Goal: Navigation & Orientation: Find specific page/section

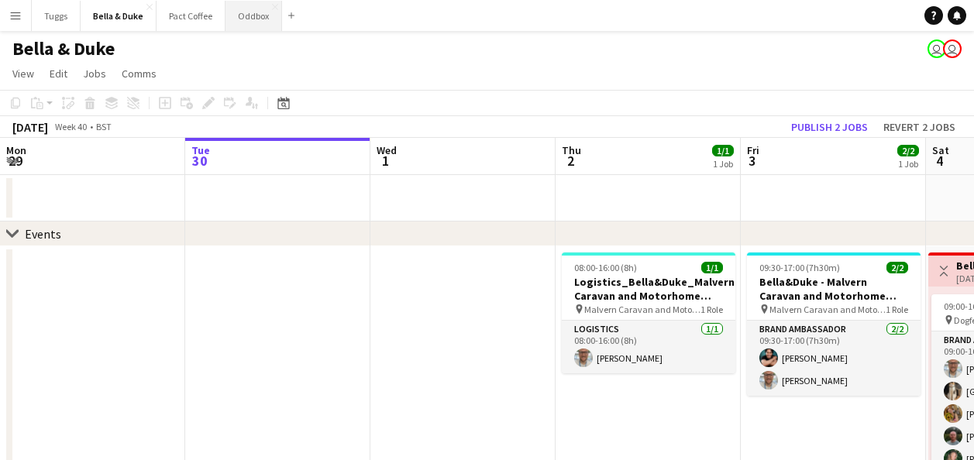
click at [249, 21] on button "Oddbox Close" at bounding box center [254, 16] width 57 height 30
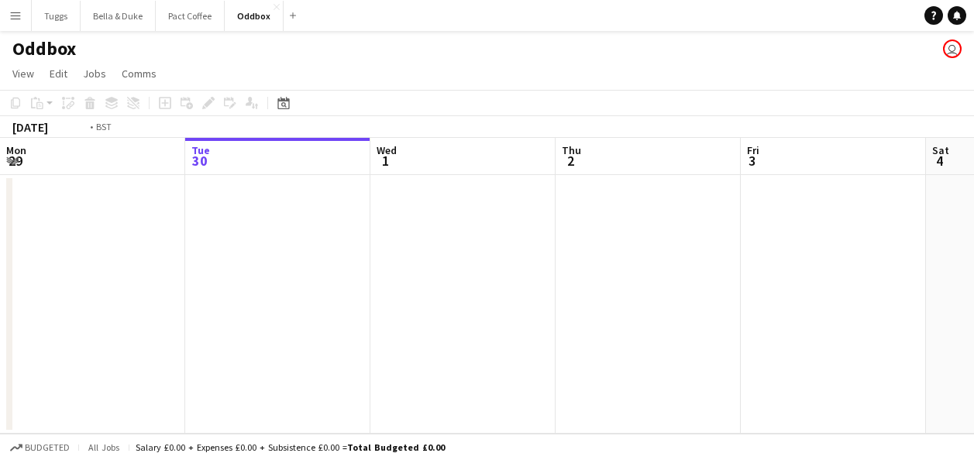
drag, startPoint x: 326, startPoint y: 250, endPoint x: 715, endPoint y: 227, distance: 389.8
click at [671, 226] on app-calendar-viewport "Sat 27 Sun 28 Mon 29 Tue 30 Wed 1 Thu 2 Fri 3 Sat 4 Sun 5 Mon 6 Tue 7" at bounding box center [487, 286] width 974 height 296
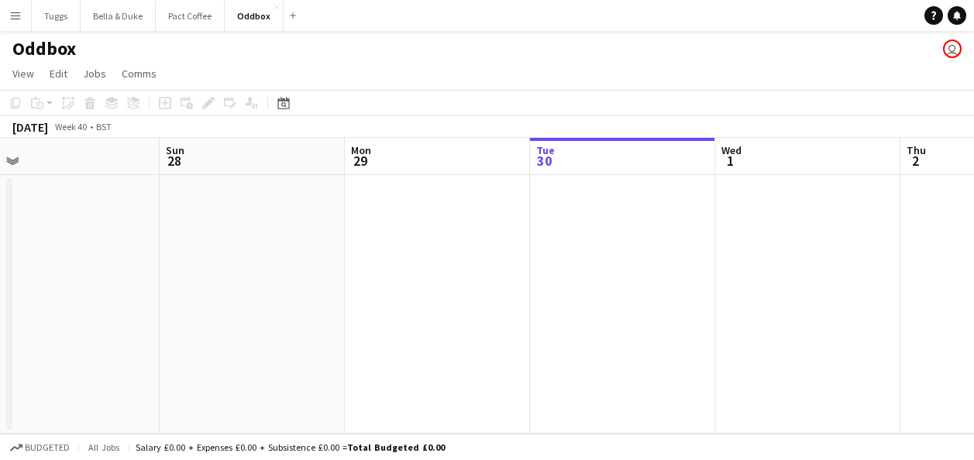
drag, startPoint x: 467, startPoint y: 251, endPoint x: 676, endPoint y: 253, distance: 208.5
click at [656, 253] on app-calendar-viewport "Thu 25 2/2 1 Job Fri 26 1/2 1 Job Sat 27 Sun 28 Mon 29 Tue 30 Wed 1 Thu 2 Fri 3…" at bounding box center [487, 286] width 974 height 296
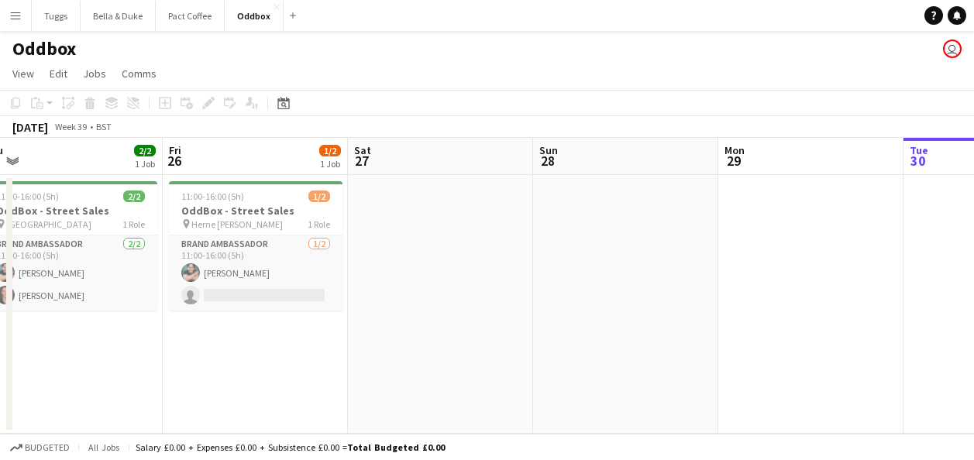
drag, startPoint x: 454, startPoint y: 264, endPoint x: 586, endPoint y: 277, distance: 132.4
click at [679, 272] on app-calendar-viewport "Tue 23 Wed 24 2/2 1 Job Thu 25 2/2 1 Job Fri 26 1/2 1 Job Sat 27 Sun 28 Mon 29 …" at bounding box center [487, 286] width 974 height 296
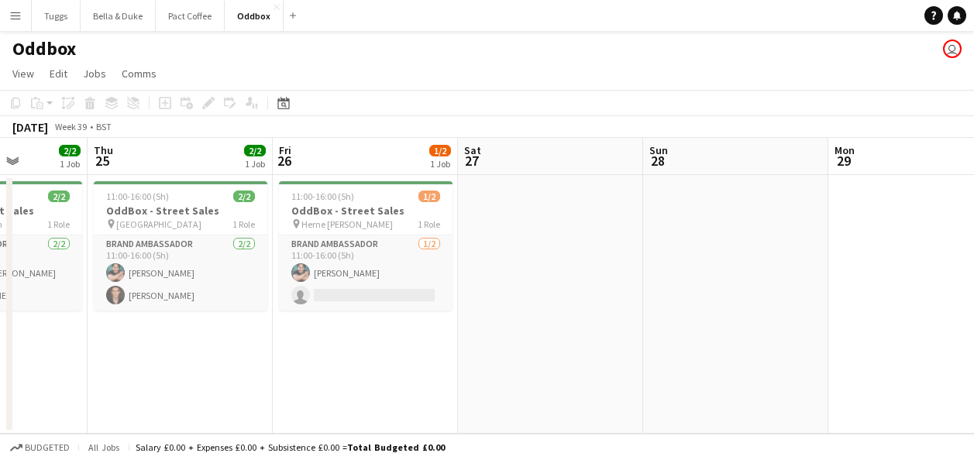
drag, startPoint x: 545, startPoint y: 351, endPoint x: 757, endPoint y: 363, distance: 212.7
click at [784, 362] on app-calendar-viewport "Mon 22 2/2 1 Job Tue 23 2/2 1 Job Wed 24 2/2 1 Job Thu 25 2/2 1 Job Fri 26 1/2 …" at bounding box center [487, 286] width 974 height 296
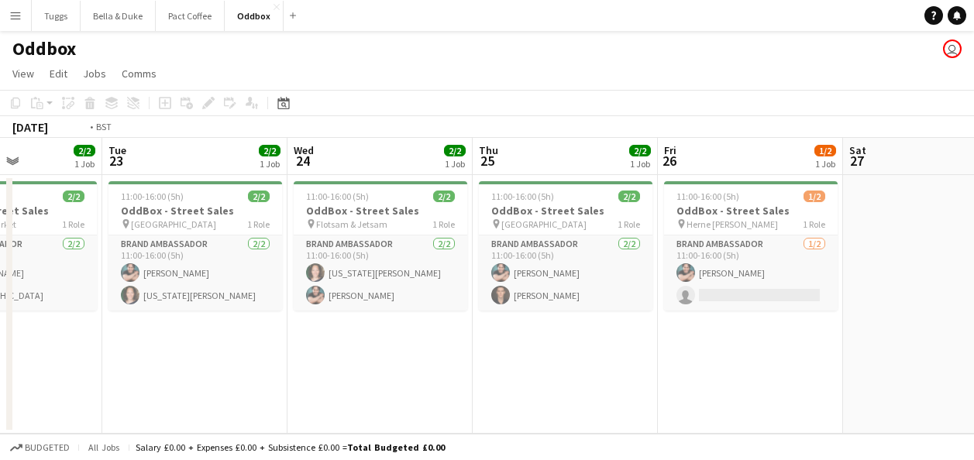
drag, startPoint x: 444, startPoint y: 368, endPoint x: 867, endPoint y: 374, distance: 423.3
click at [857, 373] on app-calendar-viewport "Sat 20 Sun 21 Mon 22 2/2 1 Job Tue 23 2/2 1 Job Wed 24 2/2 1 Job Thu 25 2/2 1 J…" at bounding box center [487, 286] width 974 height 296
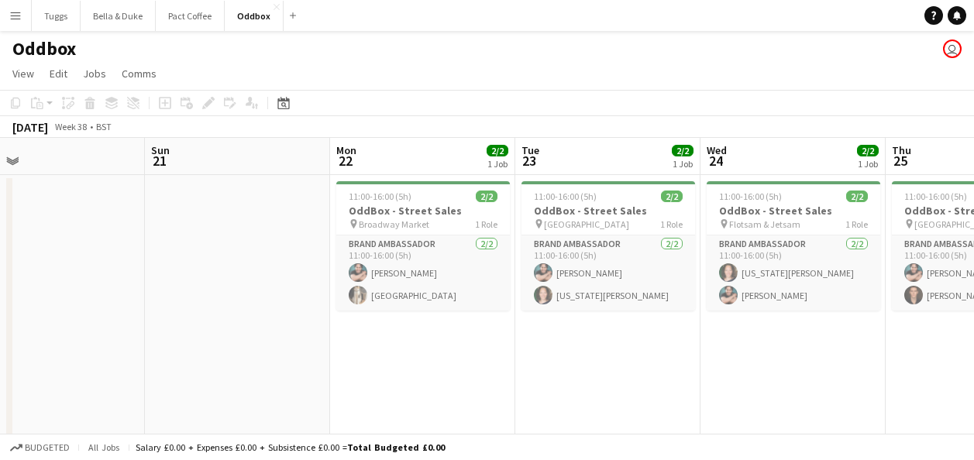
drag, startPoint x: 595, startPoint y: 392, endPoint x: 920, endPoint y: 392, distance: 325.6
click at [837, 388] on app-calendar-viewport "Thu 18 4/4 2 Jobs Fri 19 Sat 20 Sun 21 Mon 22 2/2 1 Job Tue 23 2/2 1 Job Wed 24…" at bounding box center [487, 323] width 974 height 370
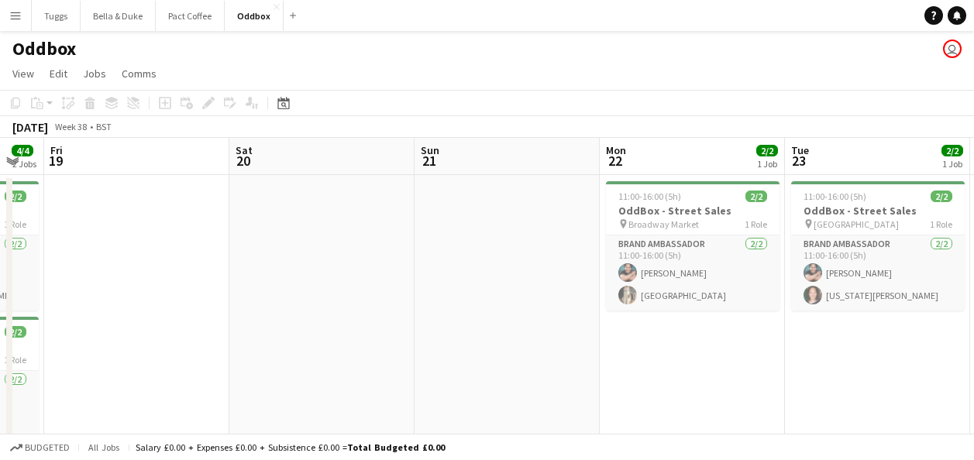
drag, startPoint x: 486, startPoint y: 391, endPoint x: 743, endPoint y: 379, distance: 256.9
click at [705, 379] on app-calendar-viewport "Tue 16 2/2 1 Job Wed 17 4/4 2 Jobs Thu 18 4/4 2 Jobs Fri 19 Sat 20 Sun 21 Mon 2…" at bounding box center [487, 323] width 974 height 370
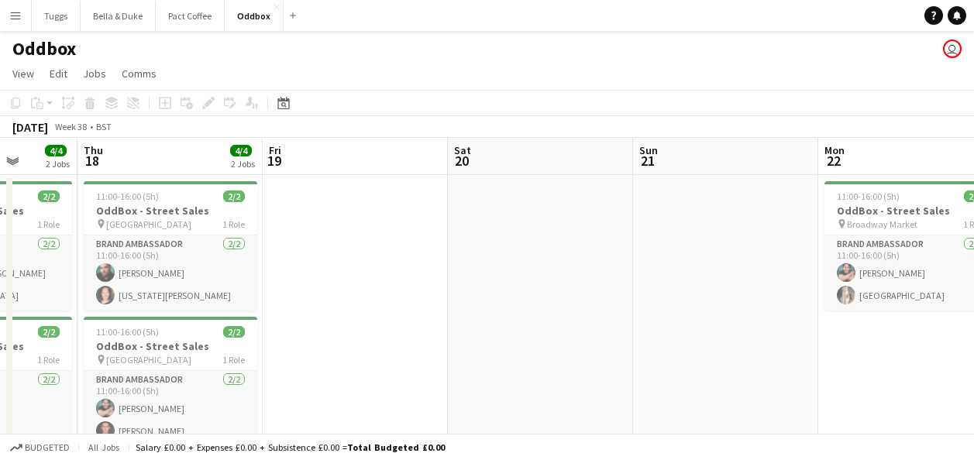
drag, startPoint x: 553, startPoint y: 361, endPoint x: 759, endPoint y: 357, distance: 205.5
click at [762, 357] on app-calendar-viewport "Mon 15 Tue 16 2/2 1 Job Wed 17 4/4 2 Jobs Thu 18 4/4 2 Jobs Fri 19 Sat 20 Sun 2…" at bounding box center [487, 323] width 974 height 370
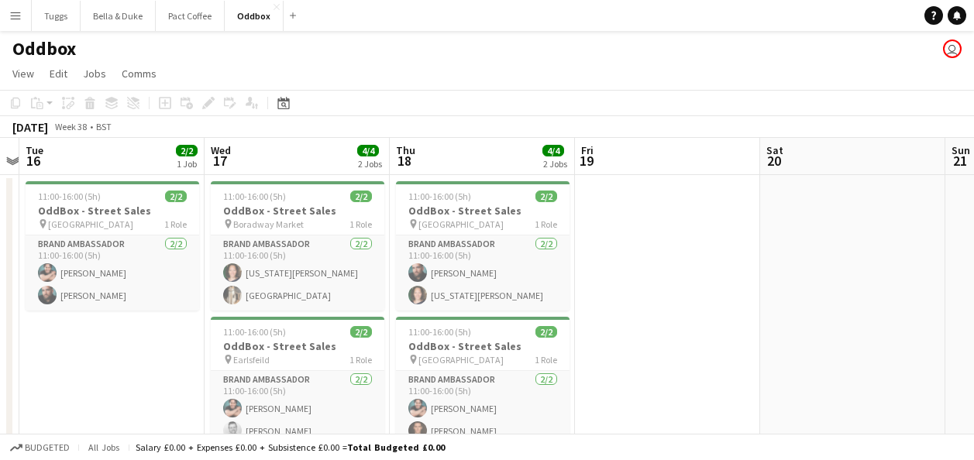
drag, startPoint x: 658, startPoint y: 351, endPoint x: 793, endPoint y: 347, distance: 134.9
click at [793, 347] on app-calendar-viewport "Sun 14 Mon 15 Tue 16 2/2 1 Job Wed 17 4/4 2 Jobs Thu 18 4/4 2 Jobs Fri 19 Sat 2…" at bounding box center [487, 323] width 974 height 370
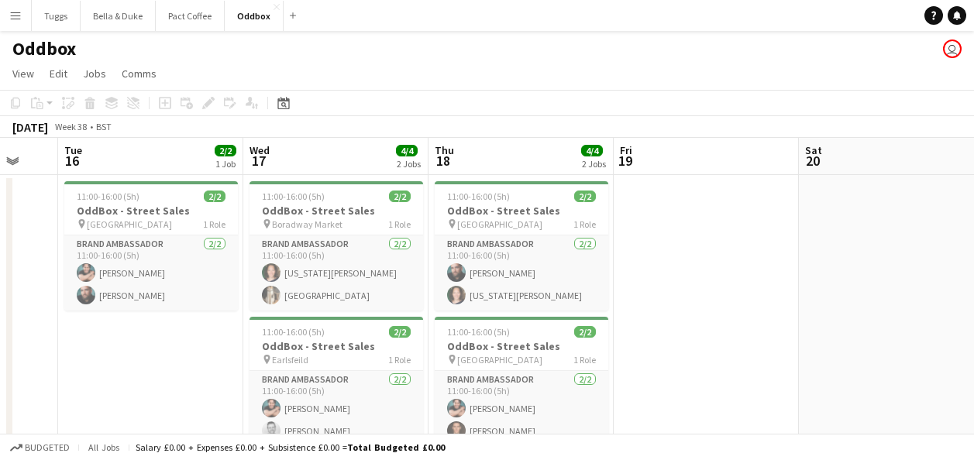
drag, startPoint x: 750, startPoint y: 343, endPoint x: 823, endPoint y: 342, distance: 72.9
click at [794, 342] on app-calendar-viewport "Sun 14 Mon 15 Tue 16 2/2 1 Job Wed 17 4/4 2 Jobs Thu 18 4/4 2 Jobs Fri 19 Sat 2…" at bounding box center [487, 323] width 974 height 370
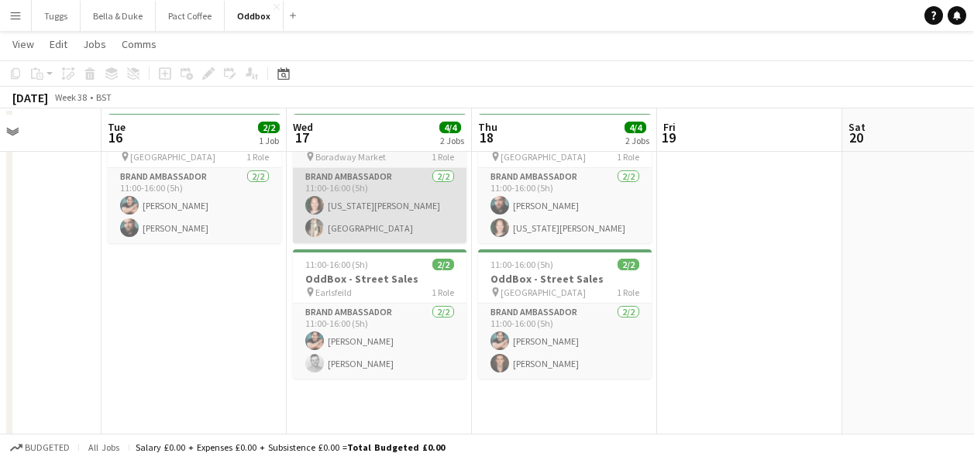
scroll to position [72, 0]
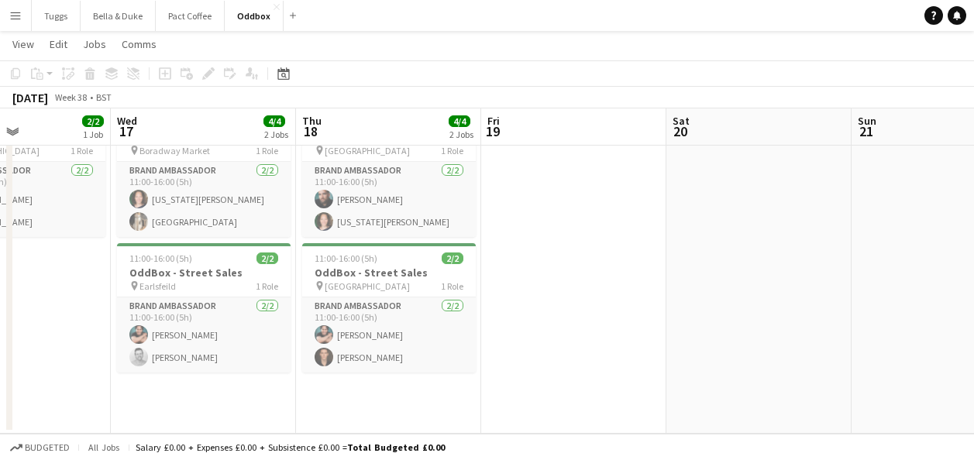
drag, startPoint x: 693, startPoint y: 305, endPoint x: 199, endPoint y: 303, distance: 493.8
click at [202, 303] on app-calendar-viewport "Sat 13 Sun 14 Mon 15 Tue 16 2/2 1 Job Wed 17 4/4 2 Jobs Thu 18 4/4 2 Jobs Fri 1…" at bounding box center [487, 211] width 974 height 446
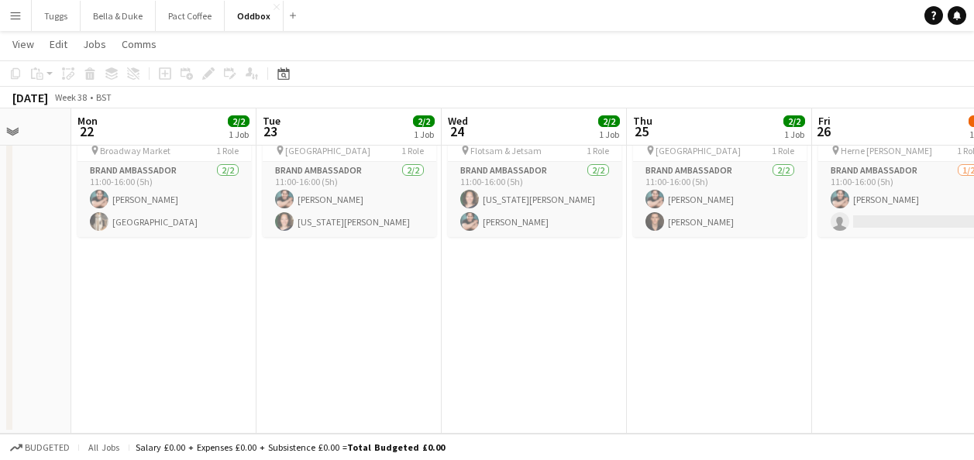
scroll to position [0, 500]
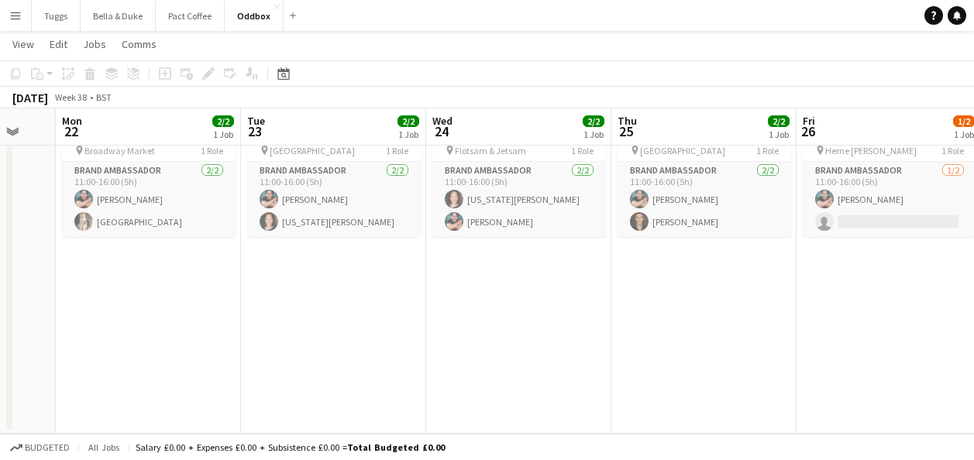
drag, startPoint x: 681, startPoint y: 349, endPoint x: 95, endPoint y: 353, distance: 585.3
click at [95, 353] on app-calendar-viewport "Fri 19 Sat 20 Sun 21 Mon 22 2/2 1 Job Tue 23 2/2 1 Job Wed 24 2/2 1 Job Thu 25 …" at bounding box center [487, 211] width 974 height 446
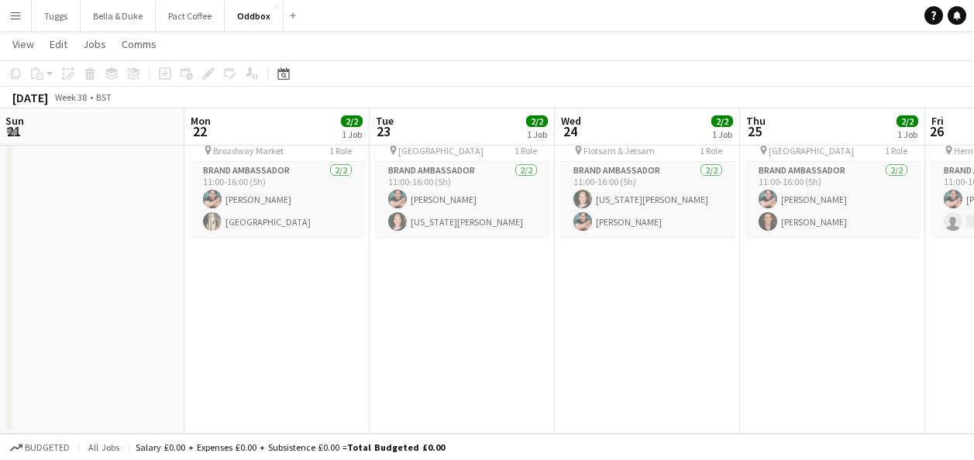
drag, startPoint x: 333, startPoint y: 349, endPoint x: 943, endPoint y: 404, distance: 613.3
click at [953, 404] on app-calendar-viewport "Fri 19 Sat 20 Sun 21 Mon 22 2/2 1 Job Tue 23 2/2 1 Job Wed 24 2/2 1 Job Thu 25 …" at bounding box center [487, 211] width 974 height 446
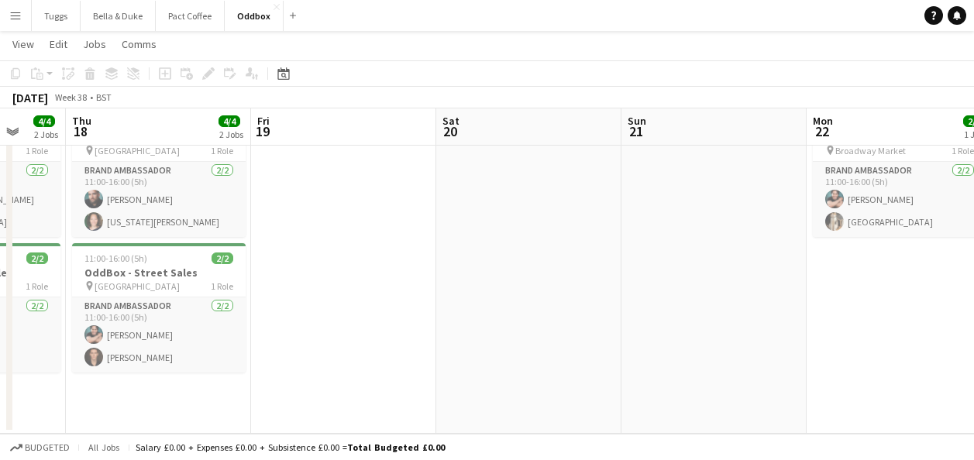
drag, startPoint x: 457, startPoint y: 347, endPoint x: 806, endPoint y: 363, distance: 350.0
click at [805, 363] on app-calendar-viewport "Tue 16 2/2 1 Job Wed 17 4/4 2 Jobs Thu 18 4/4 2 Jobs Fri 19 Sat 20 Sun 21 Mon 2…" at bounding box center [487, 211] width 974 height 446
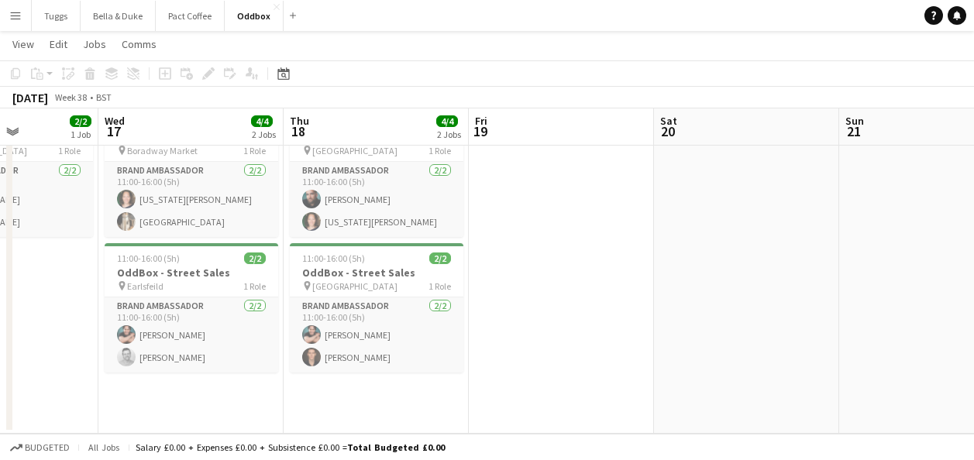
drag, startPoint x: 549, startPoint y: 333, endPoint x: 784, endPoint y: 360, distance: 236.5
click at [783, 360] on app-calendar-viewport "Sun 14 Mon 15 Tue 16 2/2 1 Job Wed 17 4/4 2 Jobs Thu 18 4/4 2 Jobs Fri 19 Sat 2…" at bounding box center [487, 211] width 974 height 446
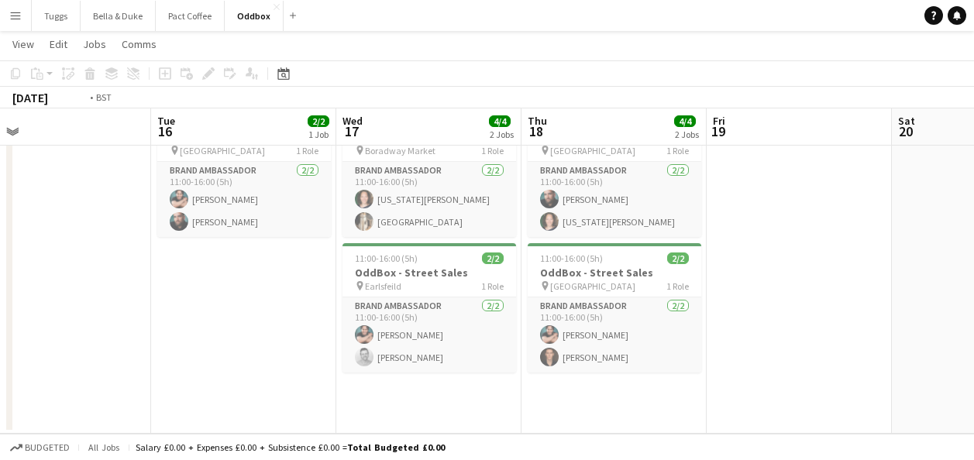
drag, startPoint x: 243, startPoint y: 314, endPoint x: 654, endPoint y: 322, distance: 411.7
click at [654, 322] on app-calendar-viewport "Sat 13 Sun 14 Mon 15 Tue 16 2/2 1 Job Wed 17 4/4 2 Jobs Thu 18 4/4 2 Jobs Fri 1…" at bounding box center [487, 211] width 974 height 446
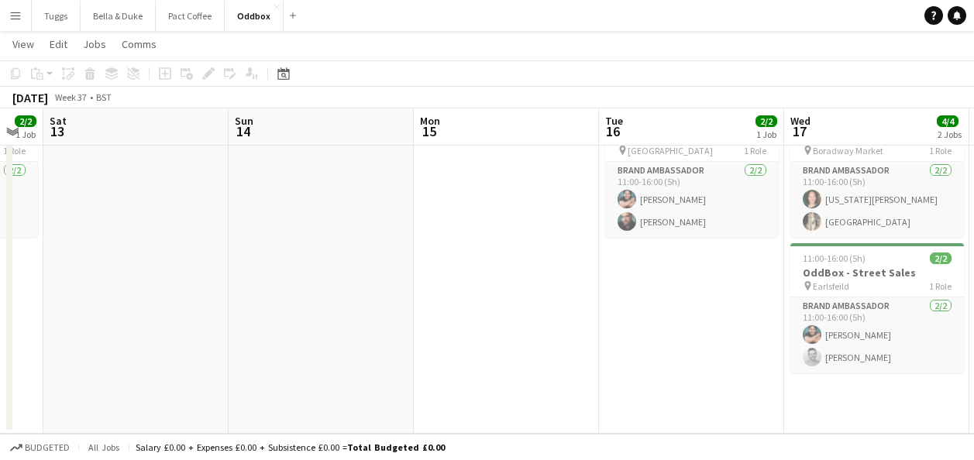
drag, startPoint x: 477, startPoint y: 314, endPoint x: 667, endPoint y: 326, distance: 190.3
click at [663, 327] on app-calendar-viewport "Thu 11 2/2 1 Job Fri 12 2/2 1 Job Sat 13 Sun 14 Mon 15 Tue 16 2/2 1 Job Wed 17 …" at bounding box center [487, 211] width 974 height 446
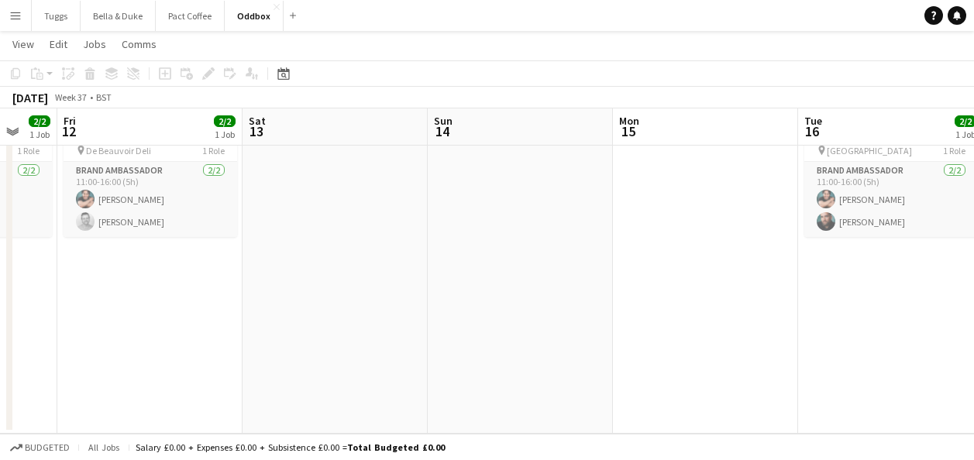
drag, startPoint x: 417, startPoint y: 317, endPoint x: 686, endPoint y: 335, distance: 269.6
click at [686, 335] on app-calendar-viewport "Wed 10 4/4 2 Jobs Thu 11 2/2 1 Job Fri 12 2/2 1 Job Sat 13 Sun 14 Mon 15 Tue 16…" at bounding box center [487, 211] width 974 height 446
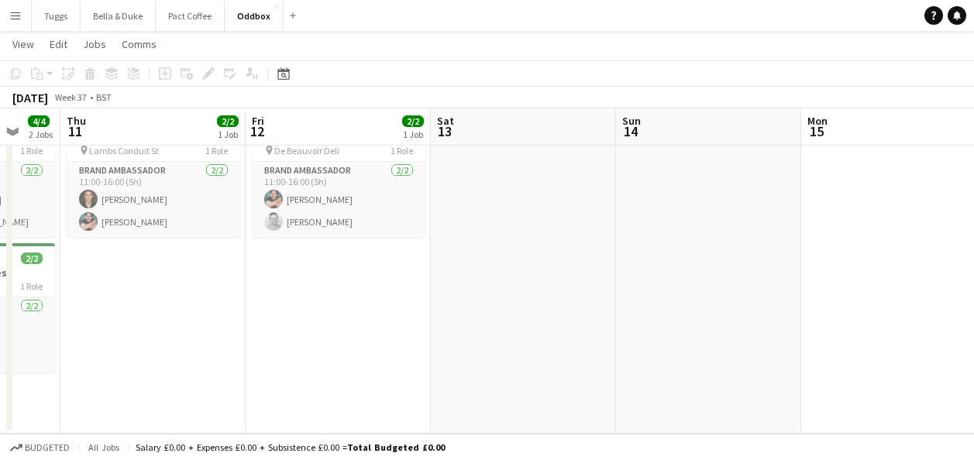
drag, startPoint x: 629, startPoint y: 335, endPoint x: 734, endPoint y: 343, distance: 105.8
click at [734, 343] on app-calendar-viewport "Mon 8 Tue 9 2/2 1 Job Wed 10 4/4 2 Jobs Thu 11 2/2 1 Job Fri 12 2/2 1 Job Sat 1…" at bounding box center [487, 211] width 974 height 446
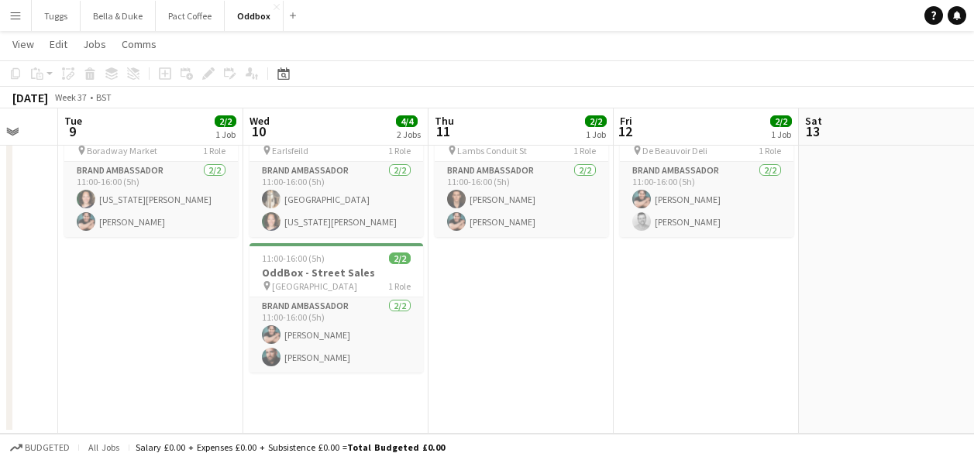
scroll to position [0, 499]
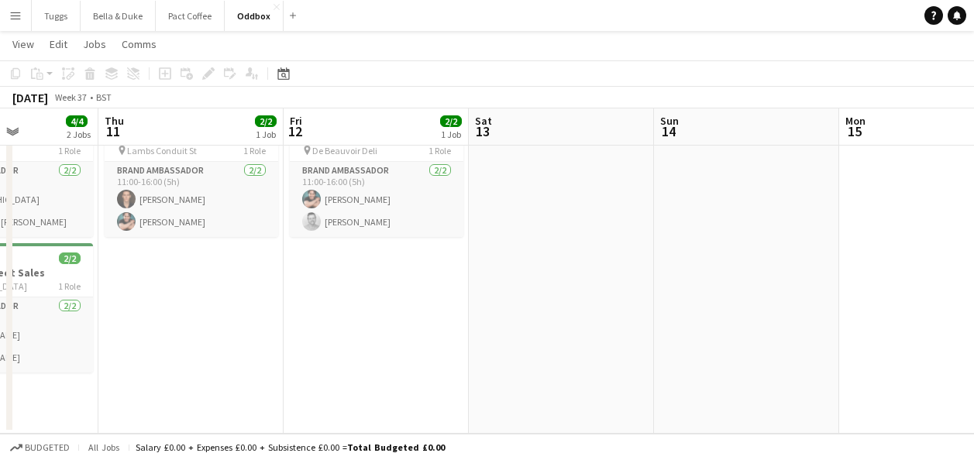
drag, startPoint x: 631, startPoint y: 344, endPoint x: -3, endPoint y: 364, distance: 634.4
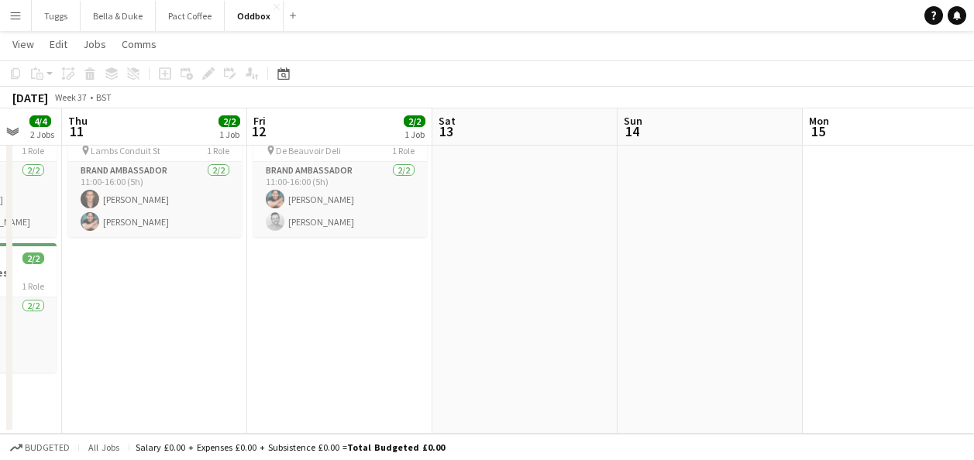
click at [0, 364] on html "Menu Boards Boards Boards All jobs Status Workforce Workforce My Workforce Recr…" at bounding box center [487, 194] width 974 height 533
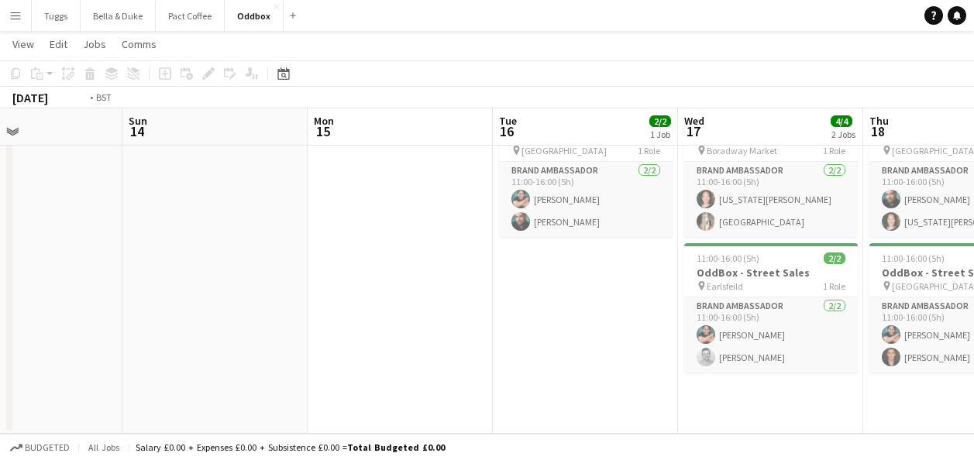
drag, startPoint x: 736, startPoint y: 360, endPoint x: 171, endPoint y: 340, distance: 565.5
click at [171, 340] on app-calendar-viewport "Wed 10 4/4 2 Jobs Thu 11 2/2 1 Job Fri 12 2/2 1 Job Sat 13 Sun 14 Mon 15 Tue 16…" at bounding box center [487, 211] width 974 height 446
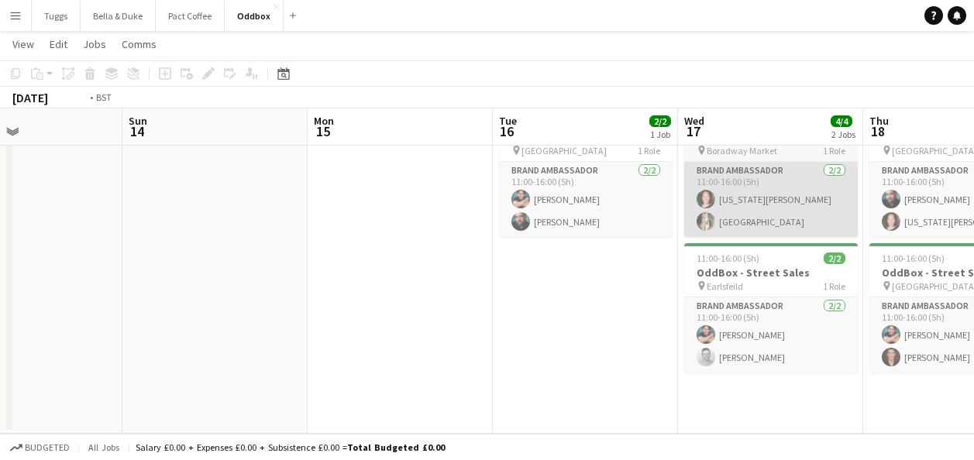
scroll to position [0, 689]
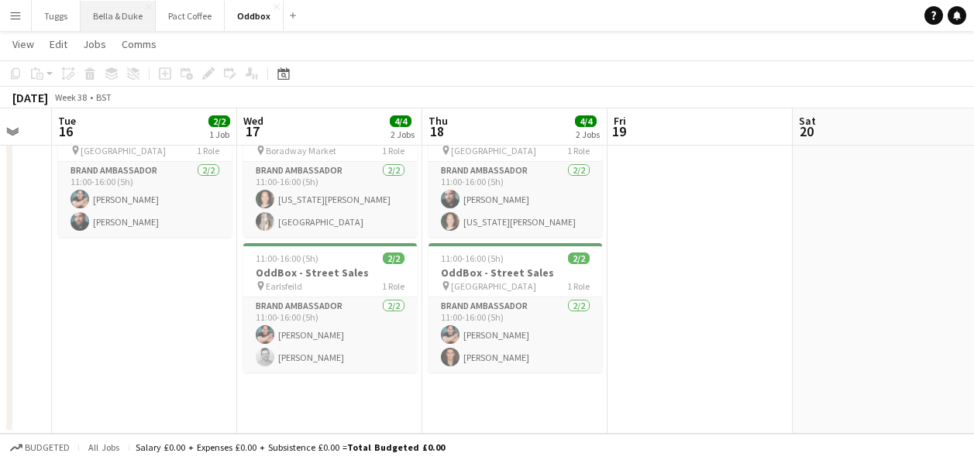
click at [136, 19] on button "Bella & Duke Close" at bounding box center [118, 16] width 75 height 30
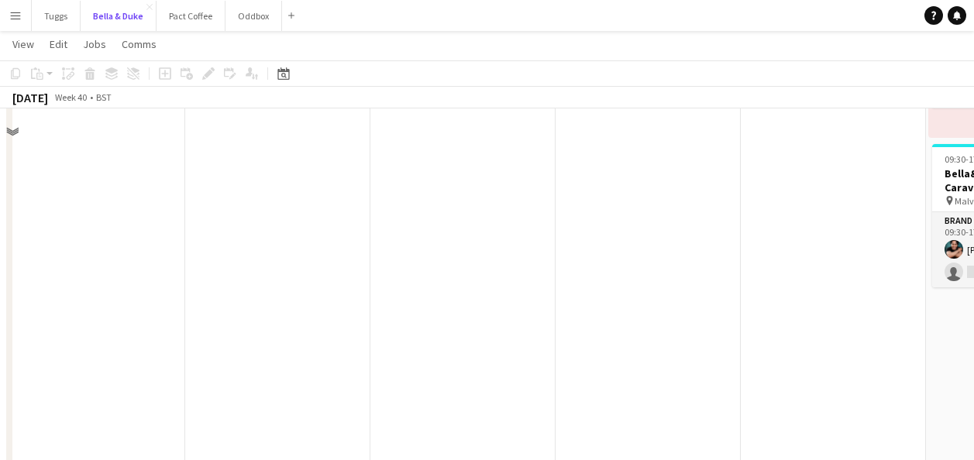
scroll to position [310, 0]
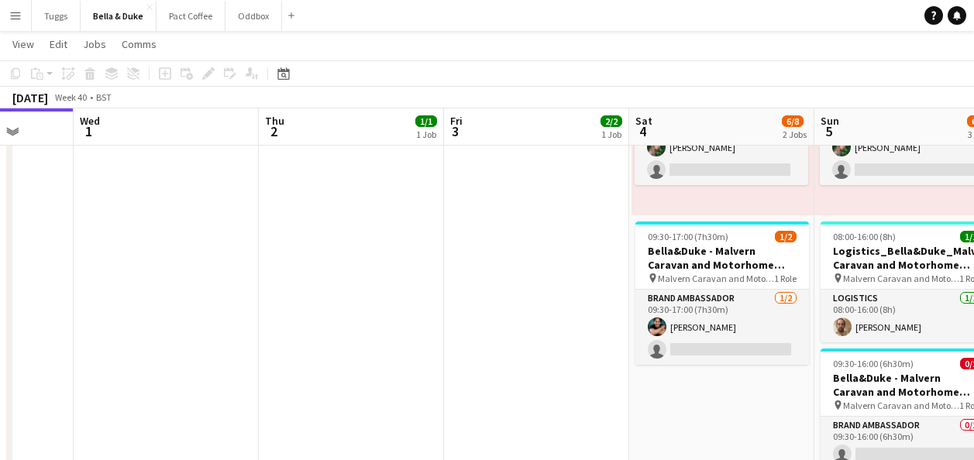
drag, startPoint x: 462, startPoint y: 318, endPoint x: 165, endPoint y: 362, distance: 300.2
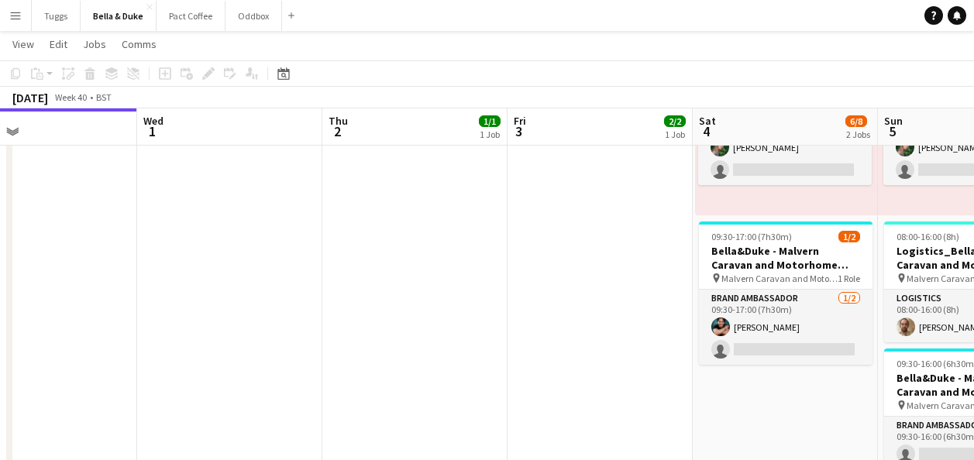
drag, startPoint x: 330, startPoint y: 347, endPoint x: 23, endPoint y: 353, distance: 307.1
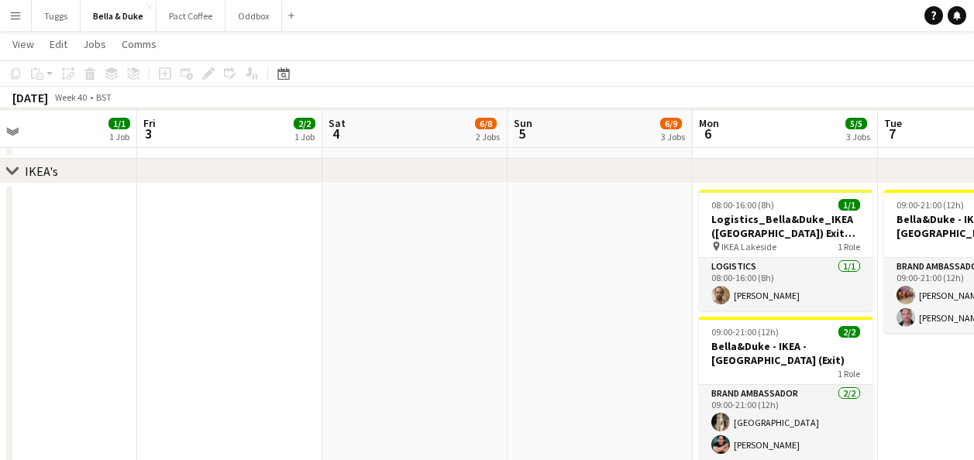
scroll to position [1008, 0]
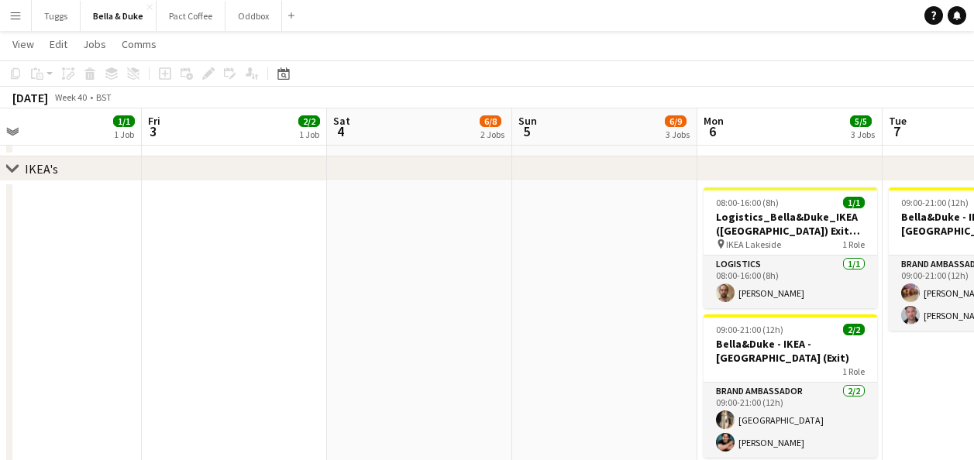
drag, startPoint x: 277, startPoint y: 373, endPoint x: 89, endPoint y: 388, distance: 188.2
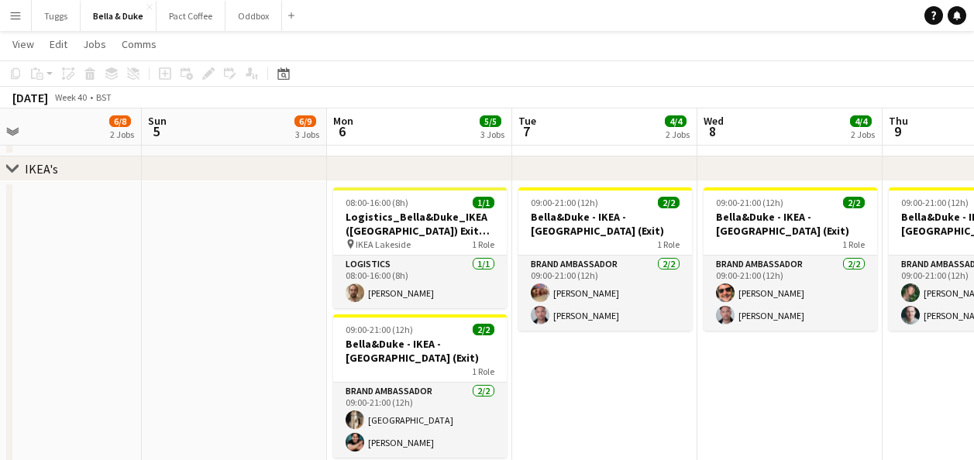
drag, startPoint x: 692, startPoint y: 378, endPoint x: 505, endPoint y: 391, distance: 187.2
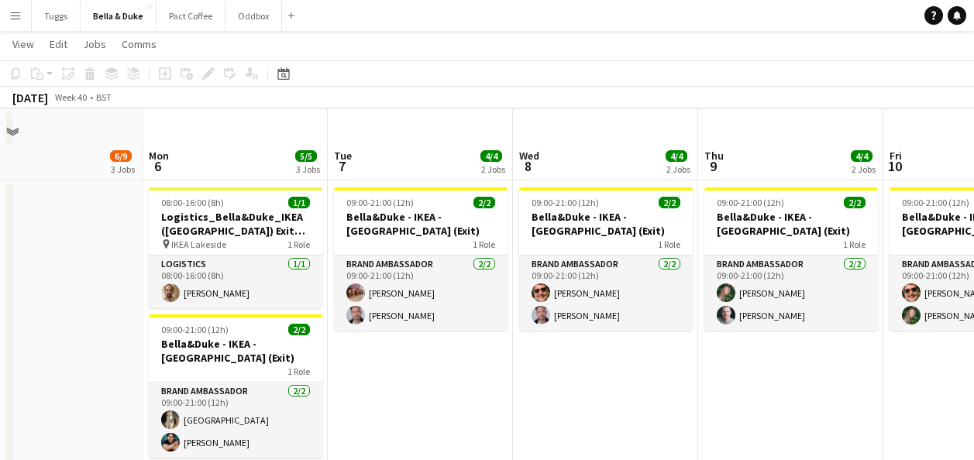
scroll to position [1240, 0]
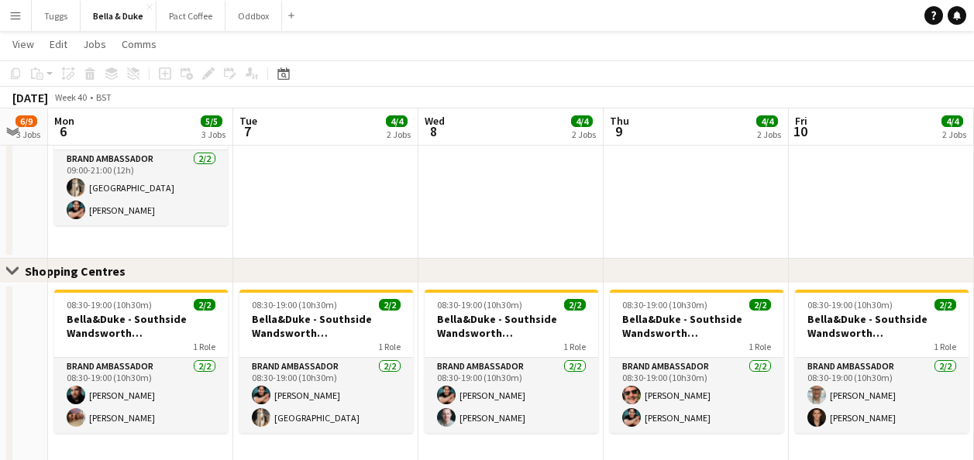
drag, startPoint x: 484, startPoint y: 240, endPoint x: 386, endPoint y: 240, distance: 98.5
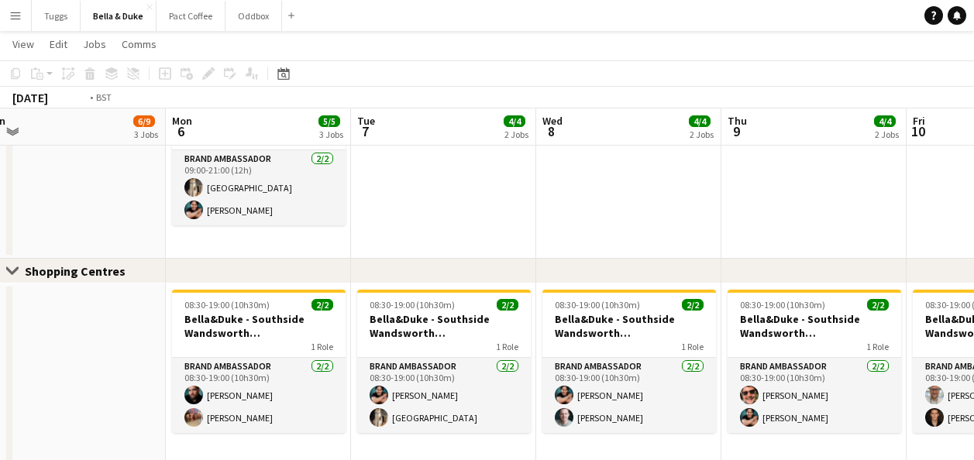
drag, startPoint x: 388, startPoint y: 226, endPoint x: 154, endPoint y: 269, distance: 237.3
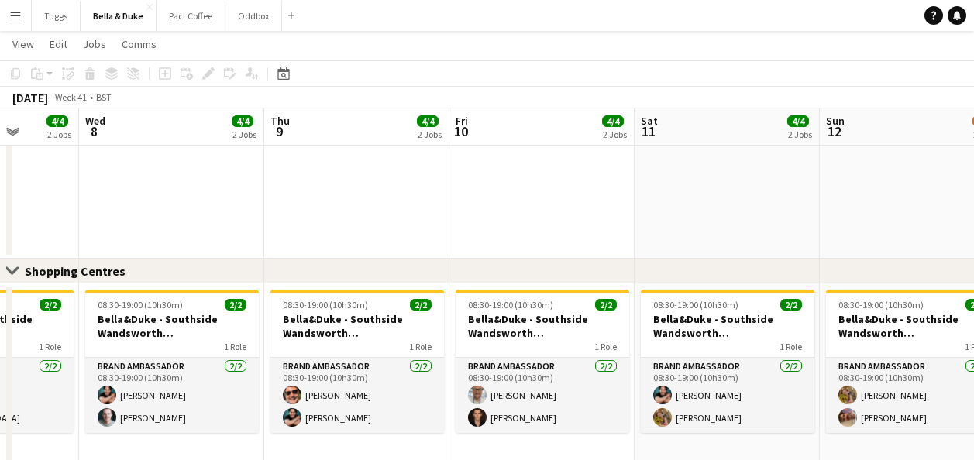
drag, startPoint x: 680, startPoint y: 236, endPoint x: 343, endPoint y: 278, distance: 339.8
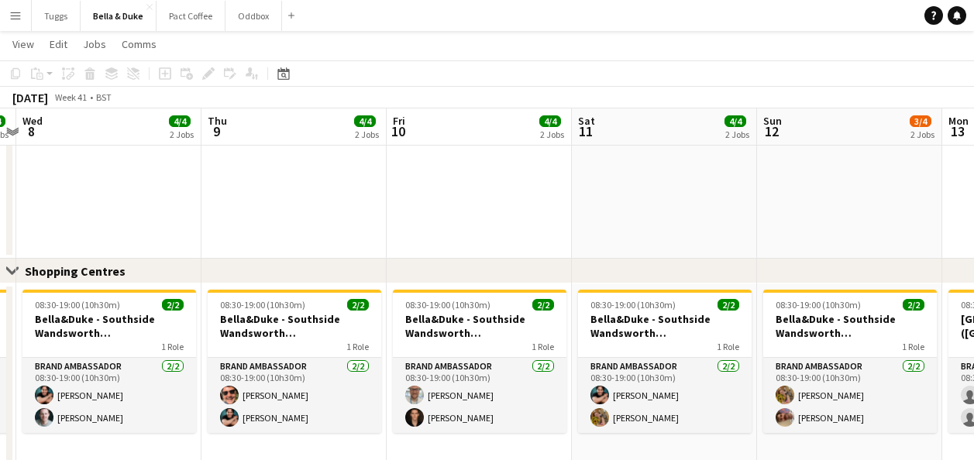
drag, startPoint x: 703, startPoint y: 245, endPoint x: 309, endPoint y: 264, distance: 394.3
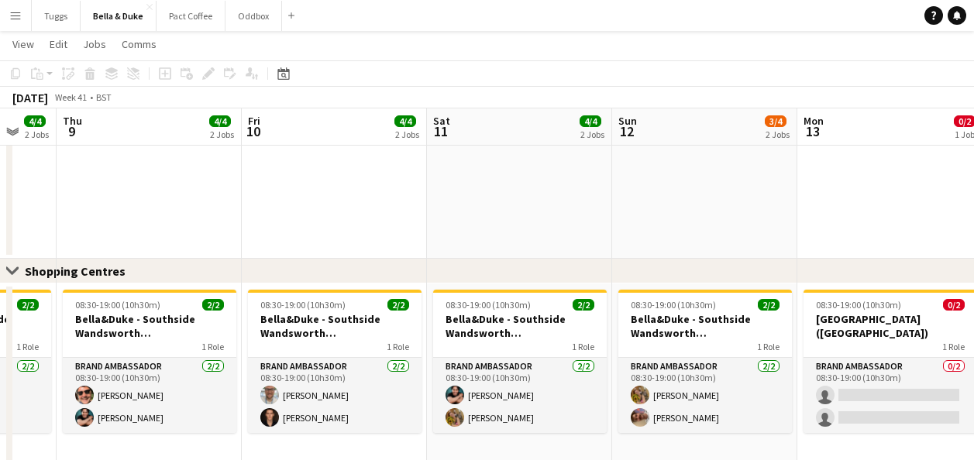
drag, startPoint x: 688, startPoint y: 225, endPoint x: 486, endPoint y: 229, distance: 202.4
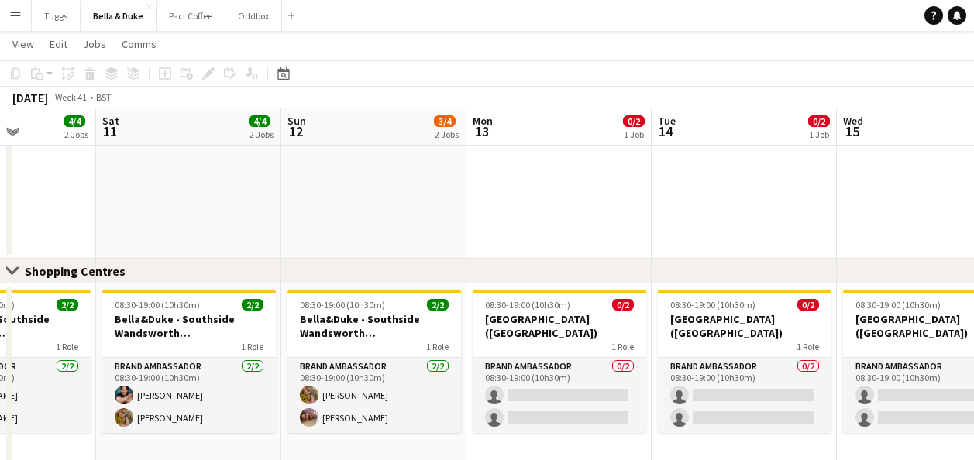
drag, startPoint x: 725, startPoint y: 196, endPoint x: 473, endPoint y: 209, distance: 252.3
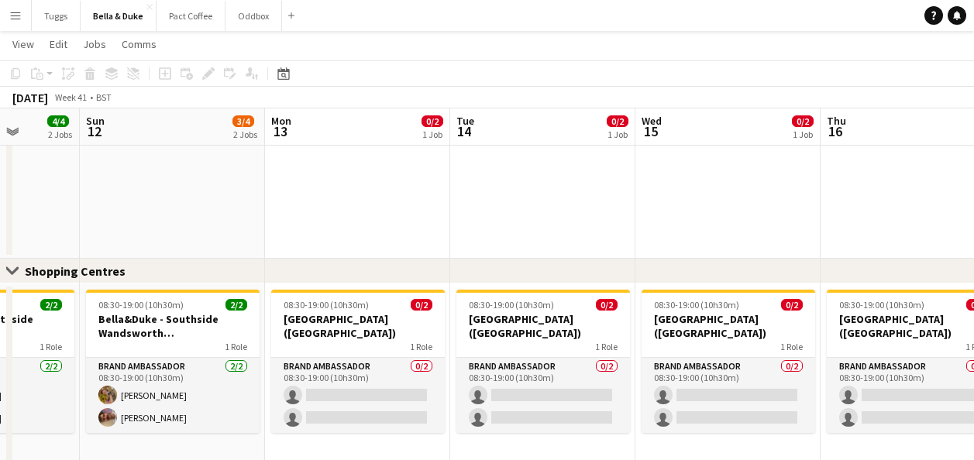
scroll to position [0, 469]
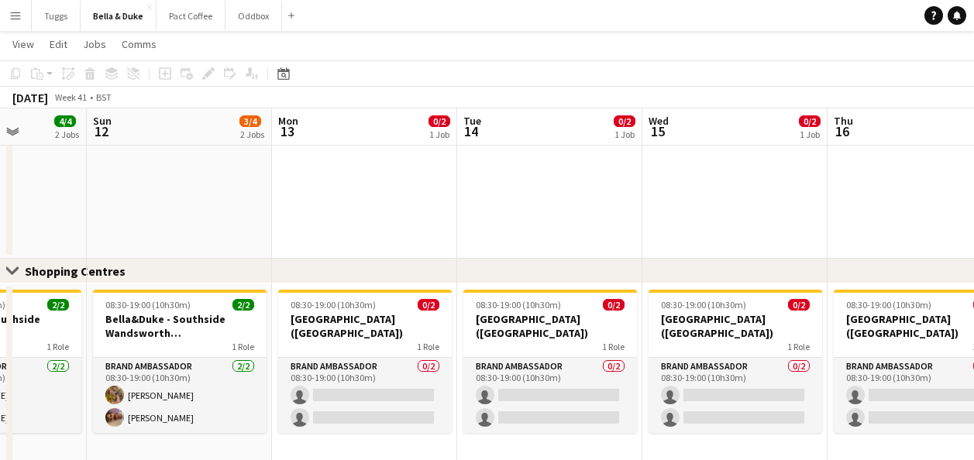
drag, startPoint x: 649, startPoint y: 200, endPoint x: 492, endPoint y: 220, distance: 157.9
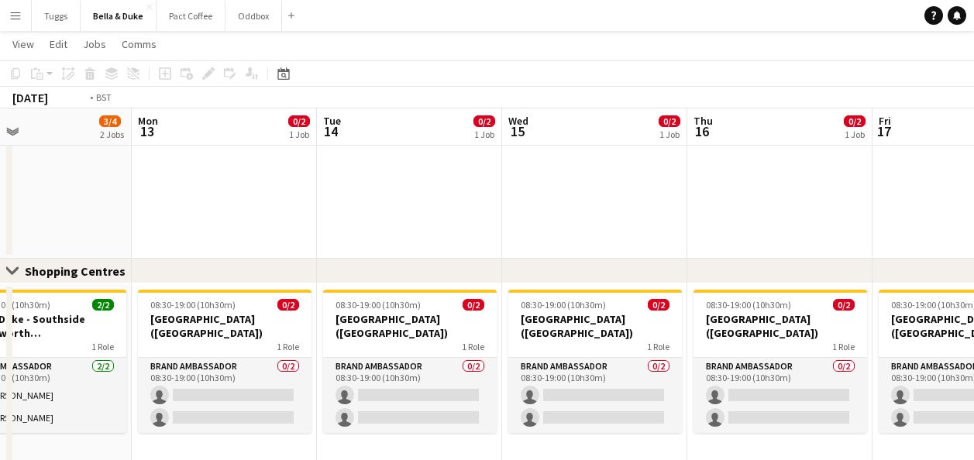
drag, startPoint x: 670, startPoint y: 171, endPoint x: 173, endPoint y: 209, distance: 498.3
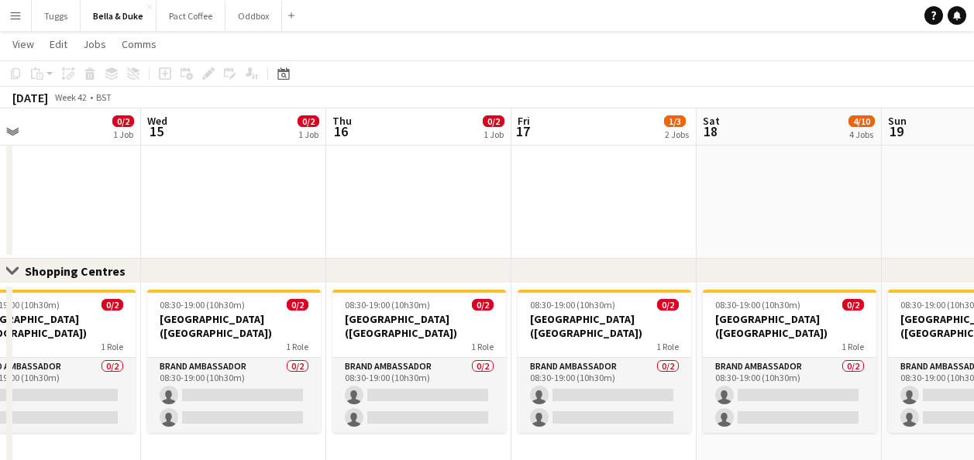
drag, startPoint x: 609, startPoint y: 223, endPoint x: 203, endPoint y: 238, distance: 405.7
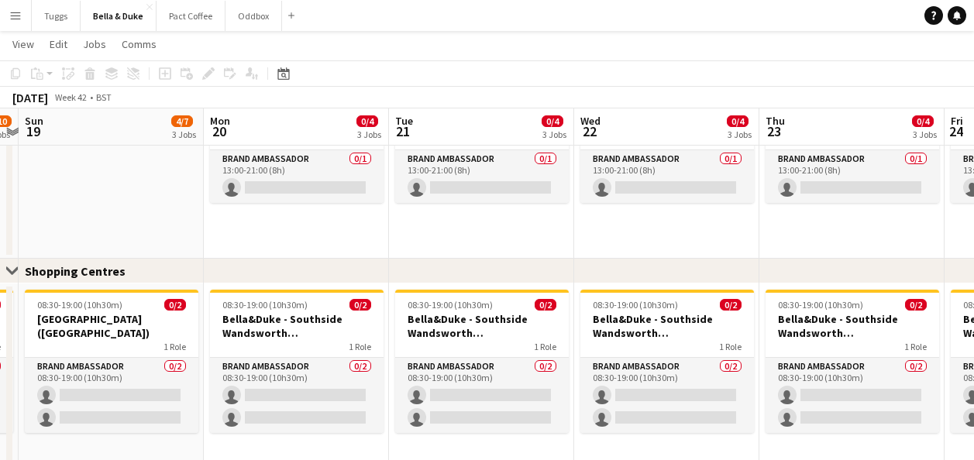
scroll to position [0, 391]
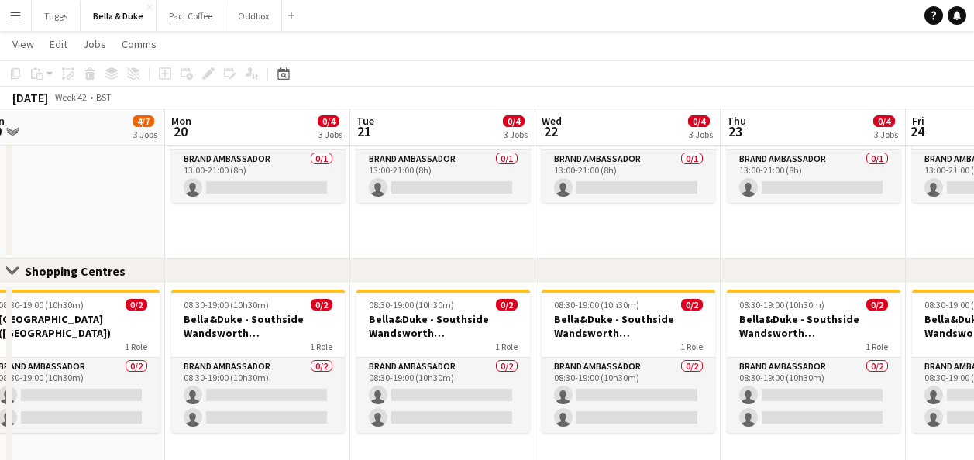
drag, startPoint x: 604, startPoint y: 204, endPoint x: 102, endPoint y: 232, distance: 502.3
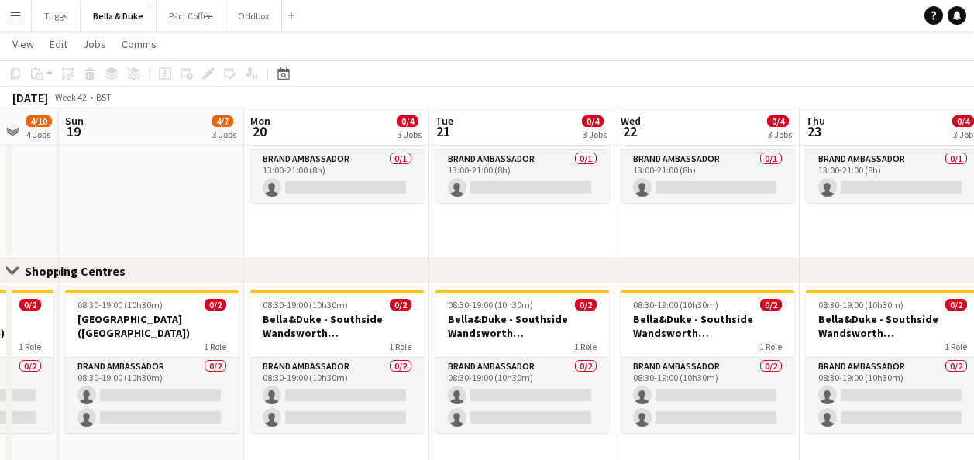
scroll to position [0, 431]
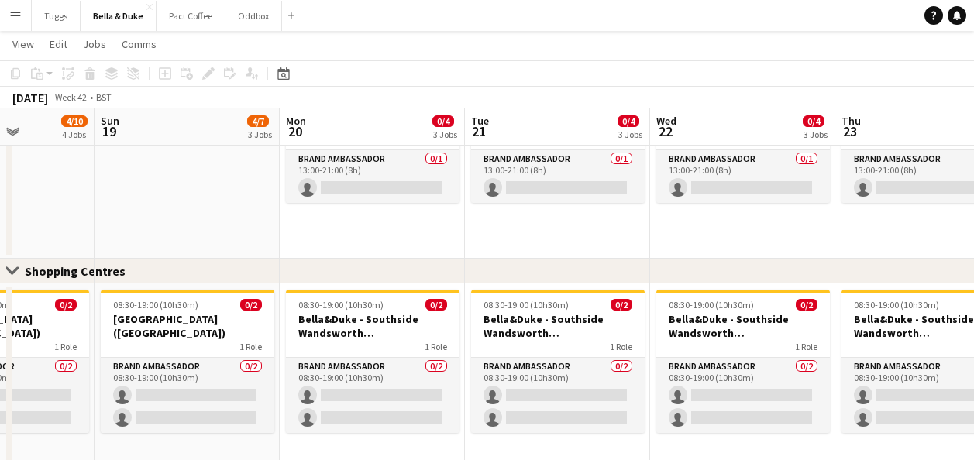
drag, startPoint x: 262, startPoint y: 229, endPoint x: 577, endPoint y: 228, distance: 314.7
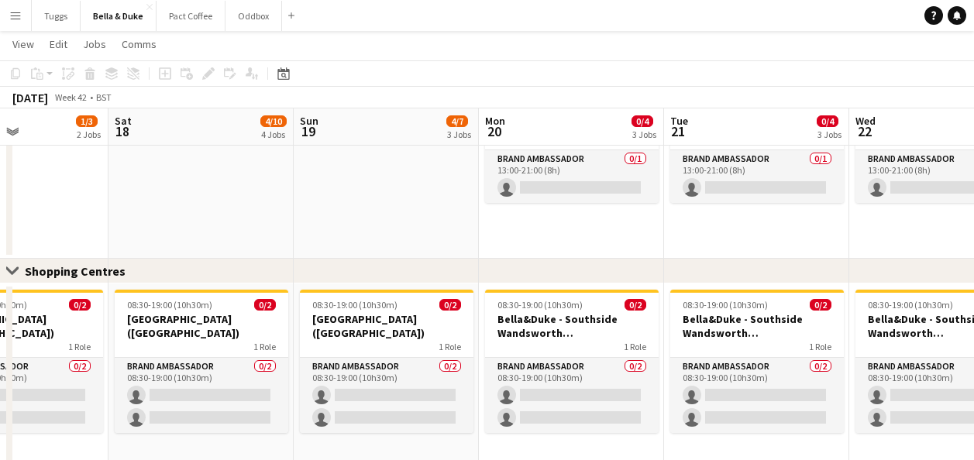
drag, startPoint x: 379, startPoint y: 228, endPoint x: 578, endPoint y: 228, distance: 199.2
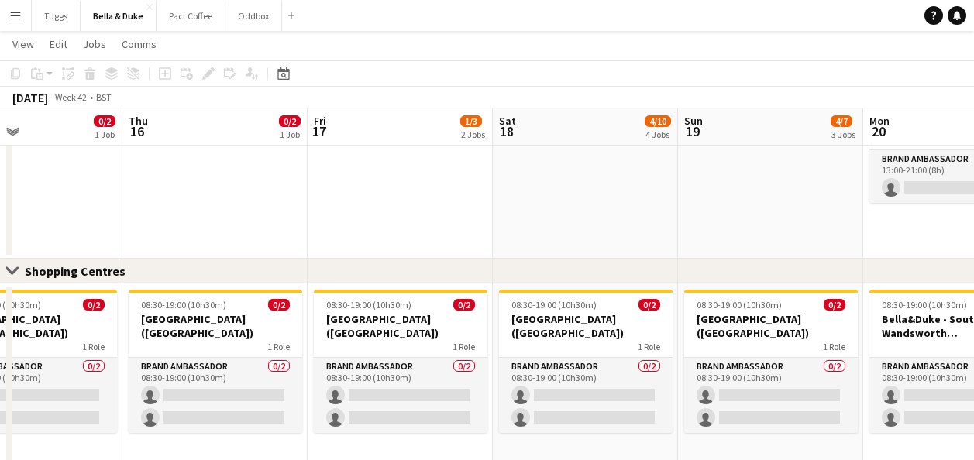
drag, startPoint x: 419, startPoint y: 228, endPoint x: 727, endPoint y: 240, distance: 308.0
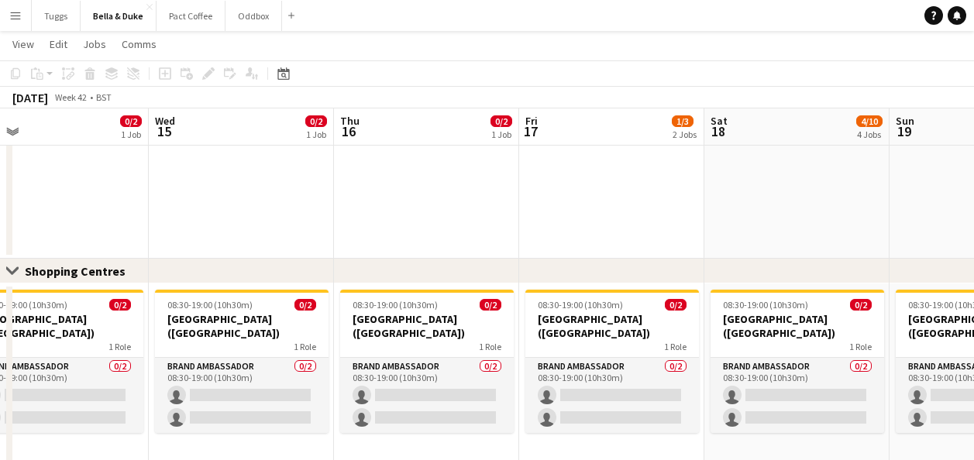
drag, startPoint x: 635, startPoint y: 240, endPoint x: 910, endPoint y: 239, distance: 275.2
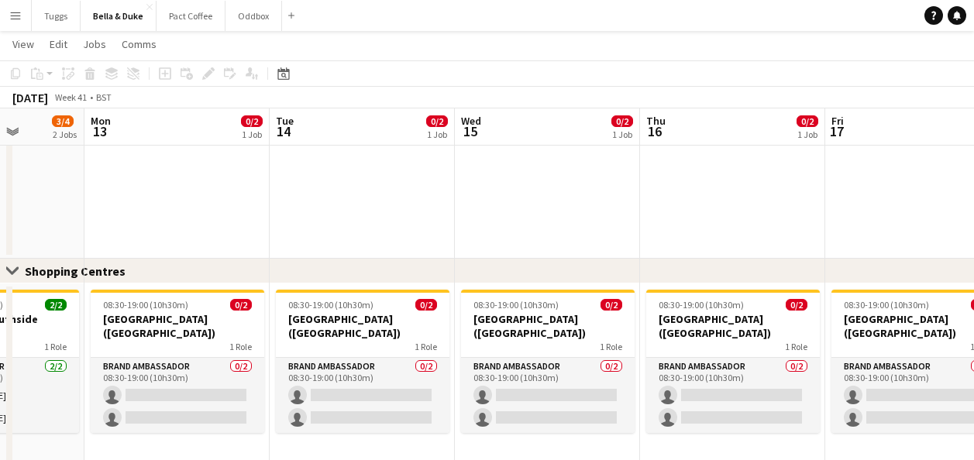
scroll to position [0, 471]
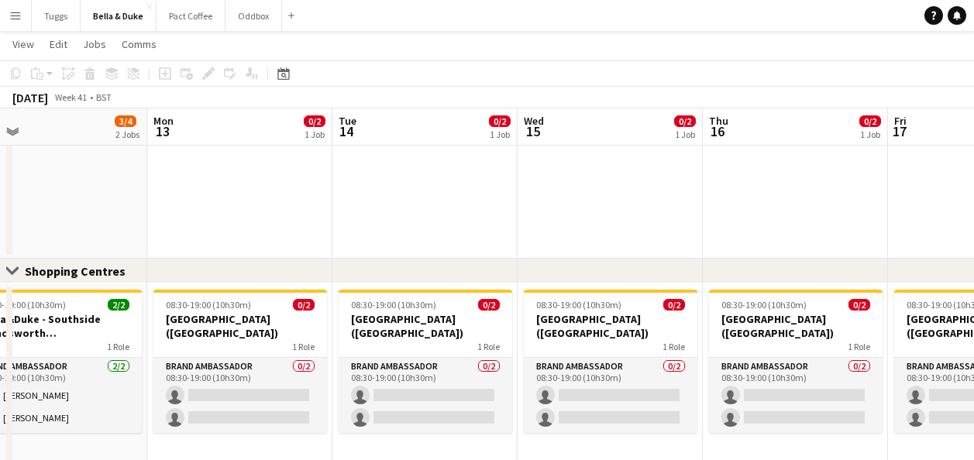
drag, startPoint x: 705, startPoint y: 239, endPoint x: 904, endPoint y: 232, distance: 199.3
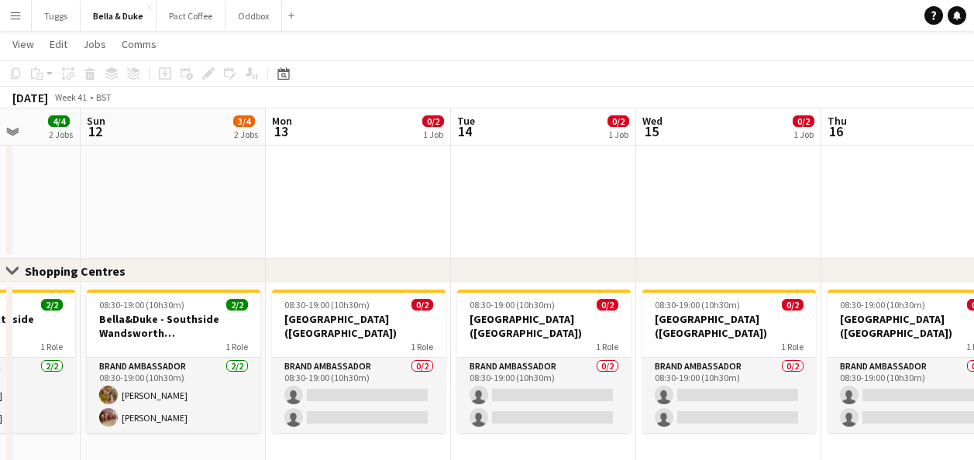
scroll to position [0, 476]
drag, startPoint x: 746, startPoint y: 214, endPoint x: 834, endPoint y: 214, distance: 88.4
drag, startPoint x: 540, startPoint y: 212, endPoint x: 276, endPoint y: 237, distance: 265.5
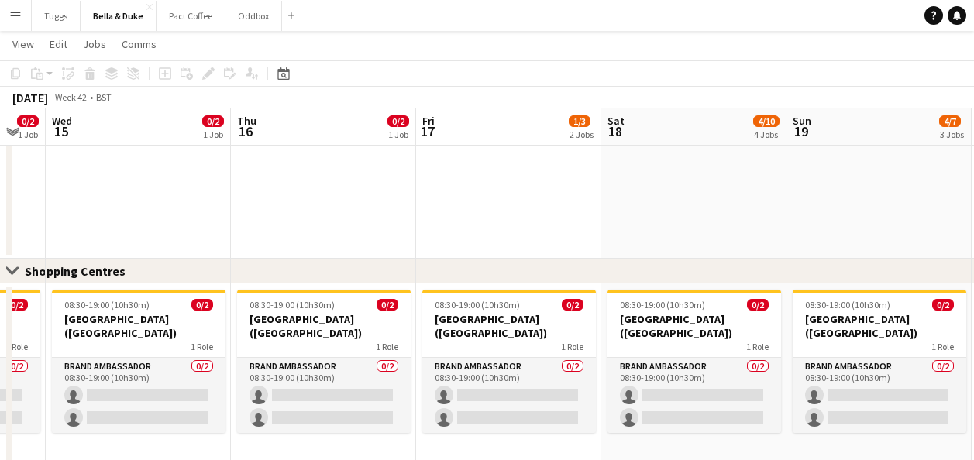
drag, startPoint x: 708, startPoint y: 238, endPoint x: 357, endPoint y: 262, distance: 351.2
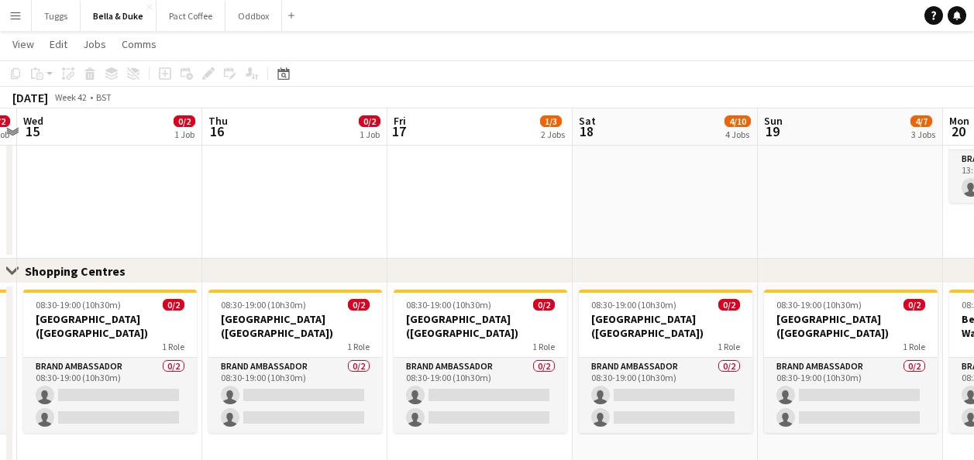
drag, startPoint x: 743, startPoint y: 247, endPoint x: 462, endPoint y: 257, distance: 281.5
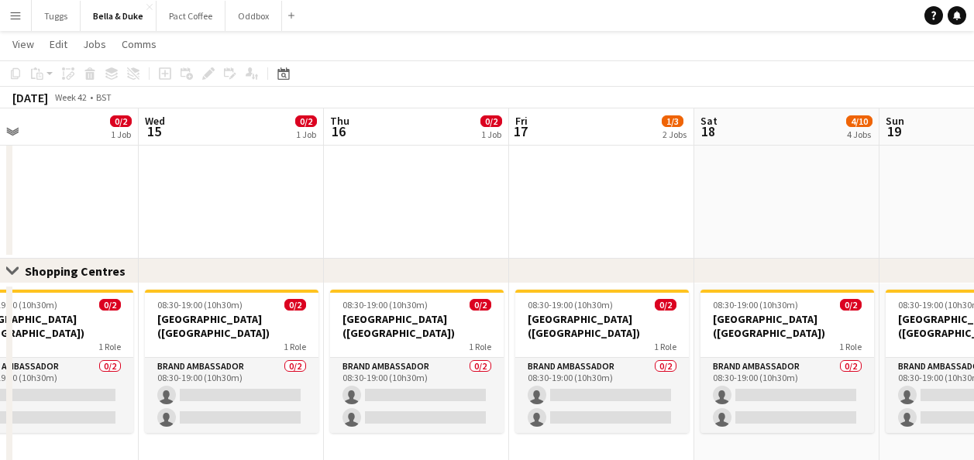
drag, startPoint x: 753, startPoint y: 240, endPoint x: 508, endPoint y: 252, distance: 245.2
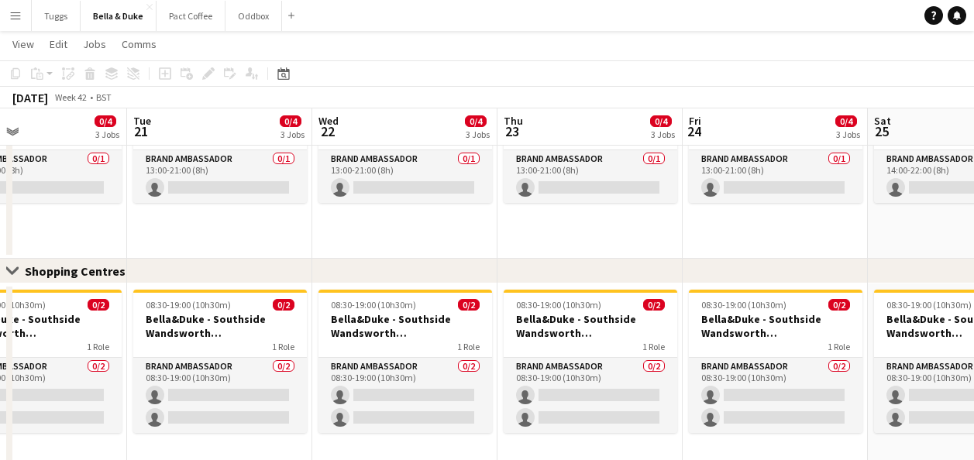
drag, startPoint x: 845, startPoint y: 240, endPoint x: 253, endPoint y: 250, distance: 592.3
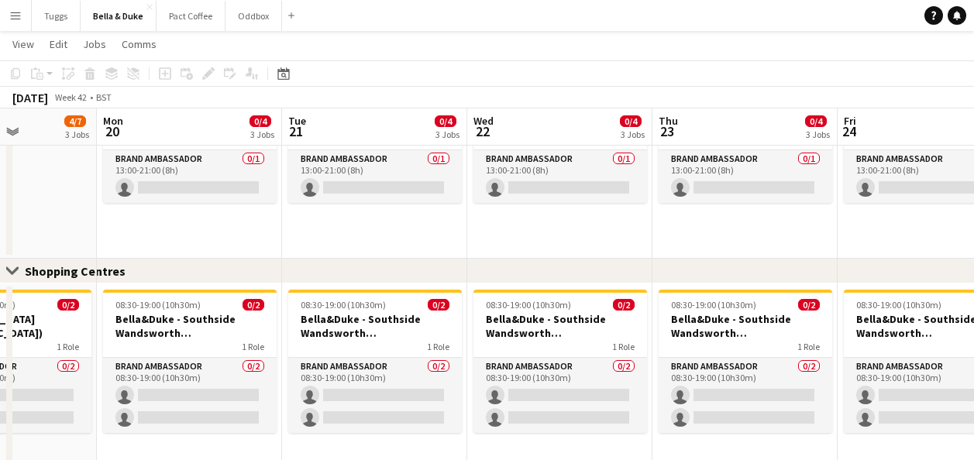
drag, startPoint x: 718, startPoint y: 262, endPoint x: 385, endPoint y: 258, distance: 332.6
click at [376, 261] on div "Close set Shopping Centres" at bounding box center [487, 271] width 974 height 25
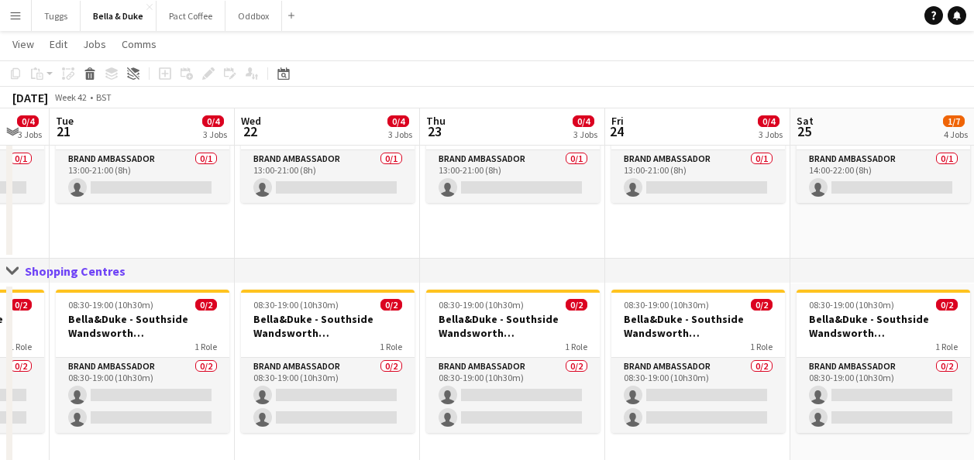
drag, startPoint x: 745, startPoint y: 241, endPoint x: 128, endPoint y: 241, distance: 617.0
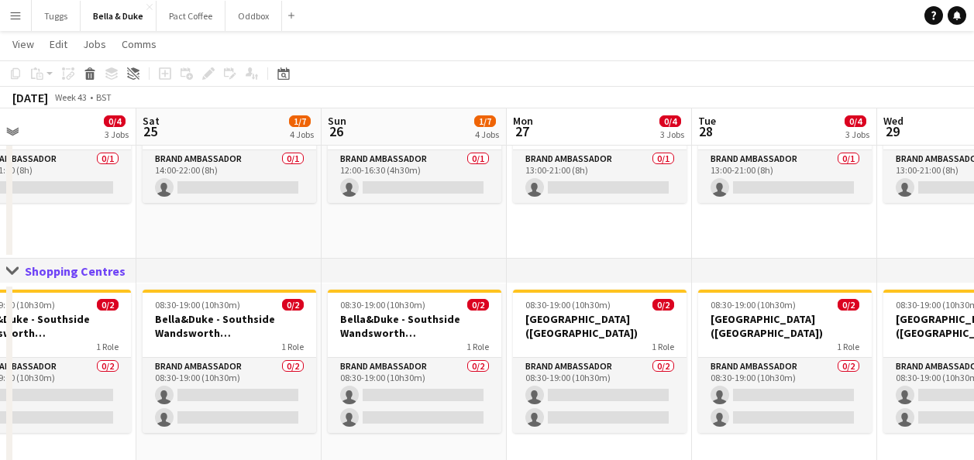
scroll to position [0, 478]
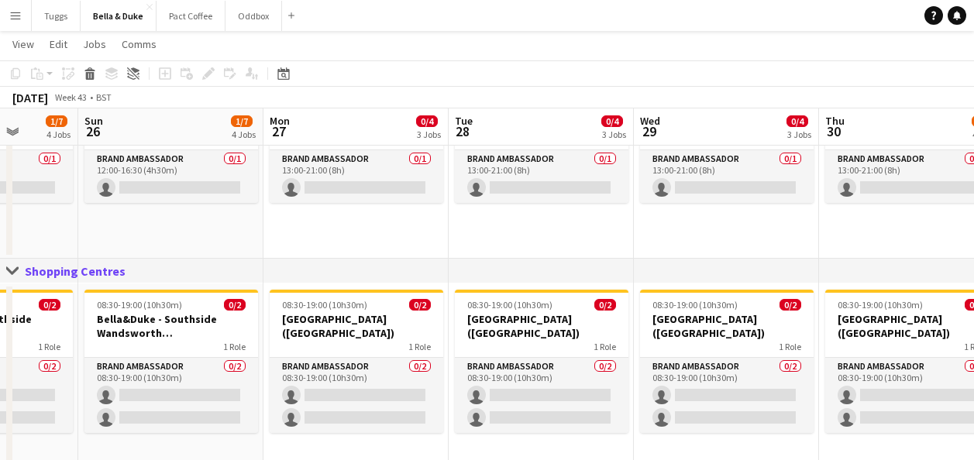
drag, startPoint x: 672, startPoint y: 225, endPoint x: 166, endPoint y: 249, distance: 506.8
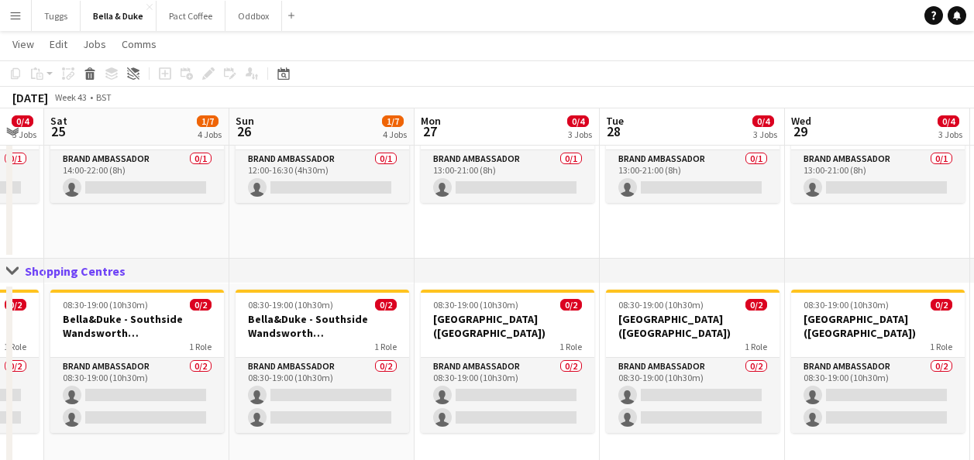
drag, startPoint x: 476, startPoint y: 230, endPoint x: 629, endPoint y: 219, distance: 153.9
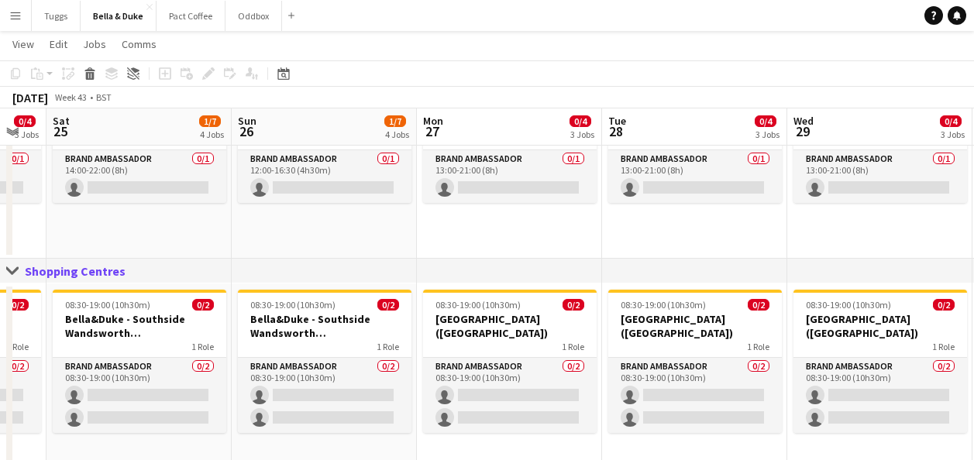
drag, startPoint x: 502, startPoint y: 233, endPoint x: 566, endPoint y: 233, distance: 63.6
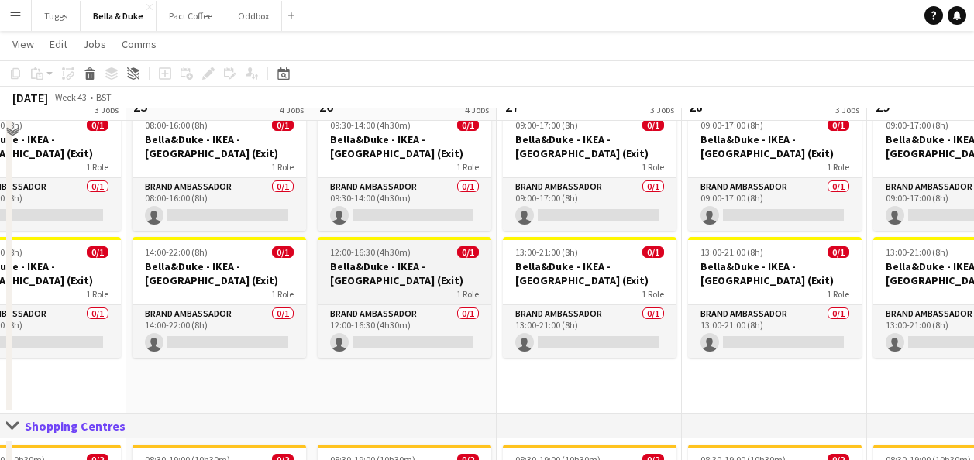
scroll to position [1008, 0]
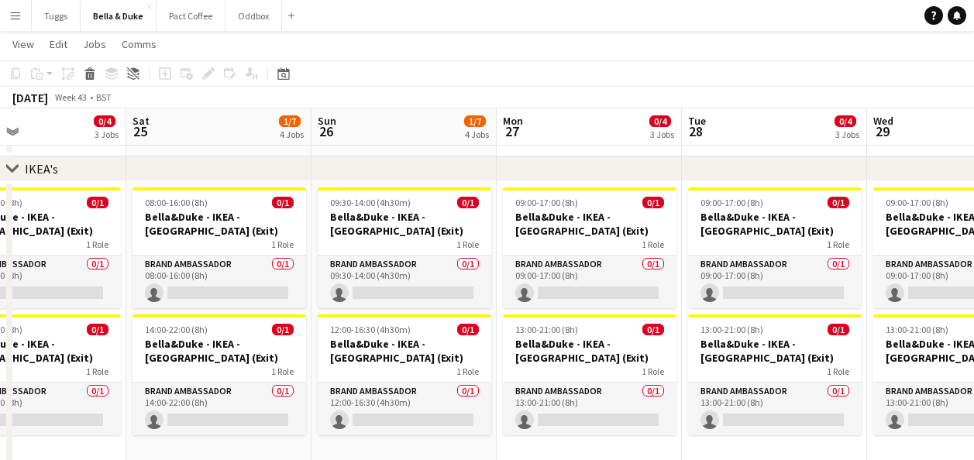
drag, startPoint x: 366, startPoint y: 166, endPoint x: 598, endPoint y: 167, distance: 231.8
click at [598, 167] on div "chevron-right IKEA's" at bounding box center [487, 169] width 974 height 25
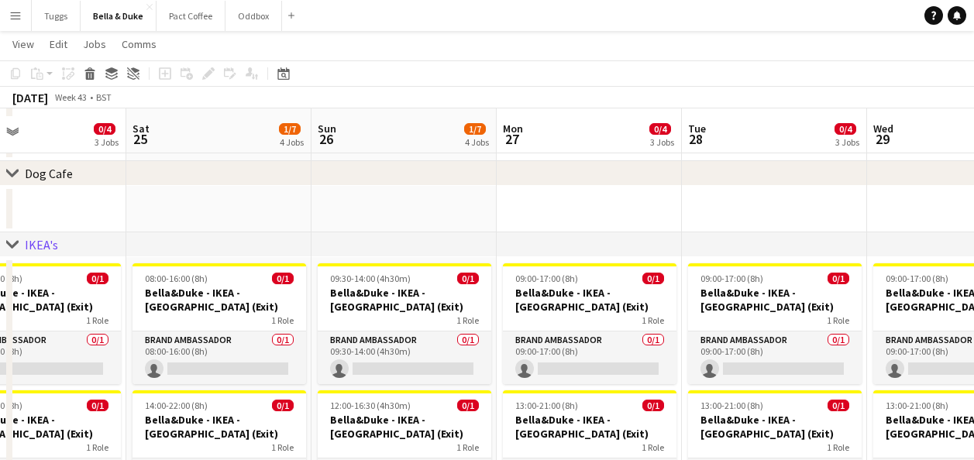
scroll to position [930, 0]
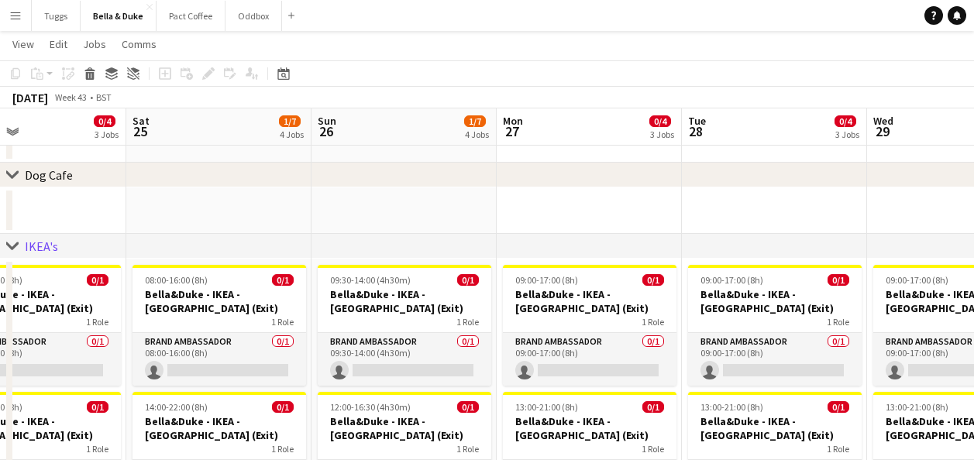
drag, startPoint x: 339, startPoint y: 222, endPoint x: 514, endPoint y: 209, distance: 175.7
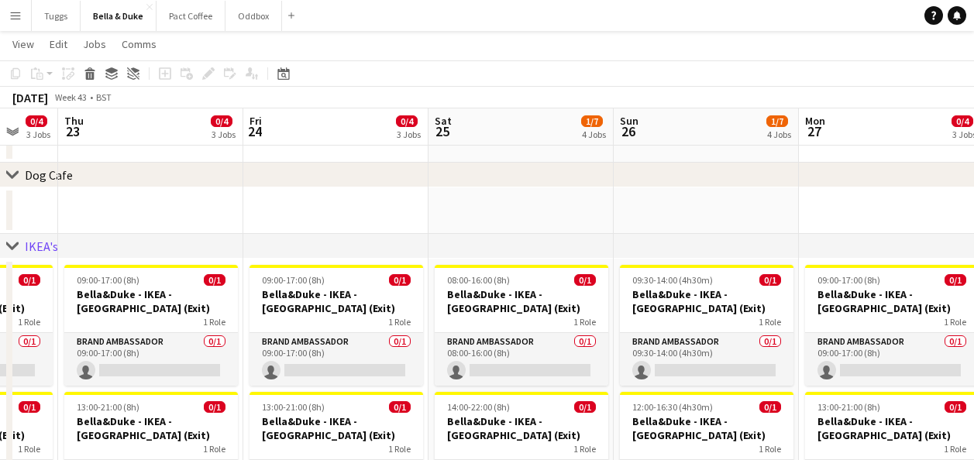
drag, startPoint x: 328, startPoint y: 213, endPoint x: 474, endPoint y: 202, distance: 146.9
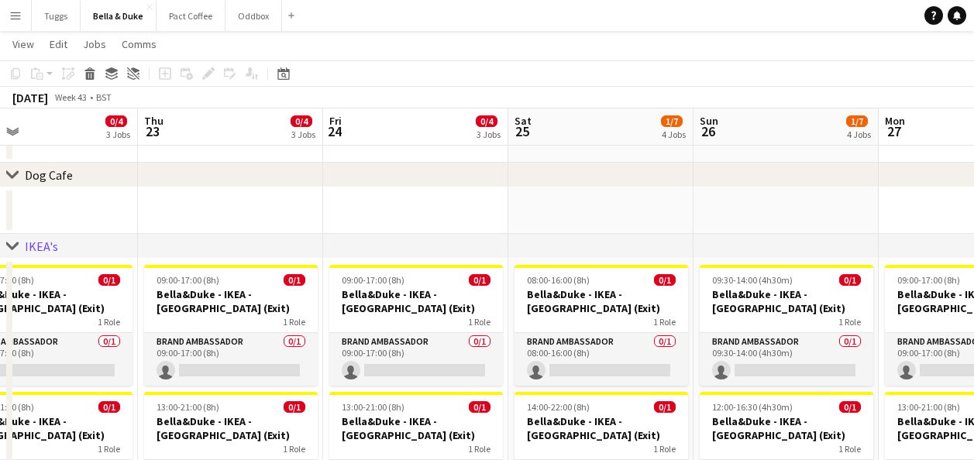
drag, startPoint x: 311, startPoint y: 205, endPoint x: 622, endPoint y: 205, distance: 310.9
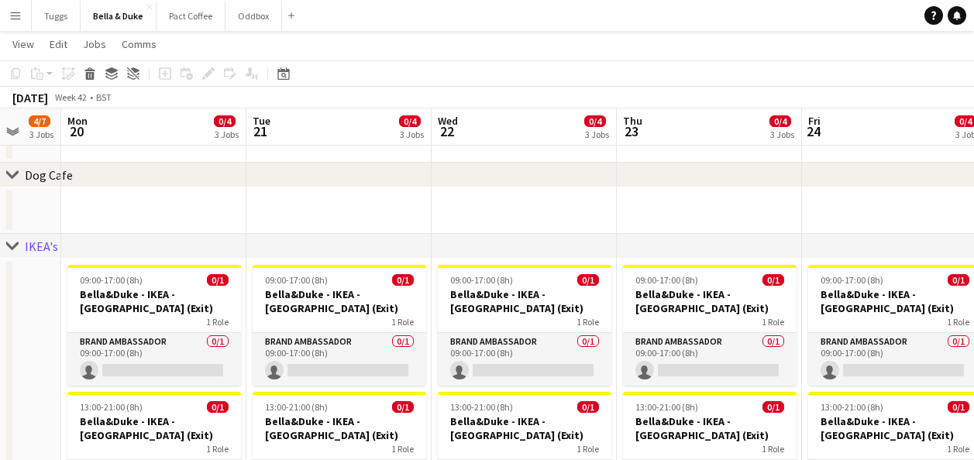
drag, startPoint x: 343, startPoint y: 214, endPoint x: 644, endPoint y: 196, distance: 302.1
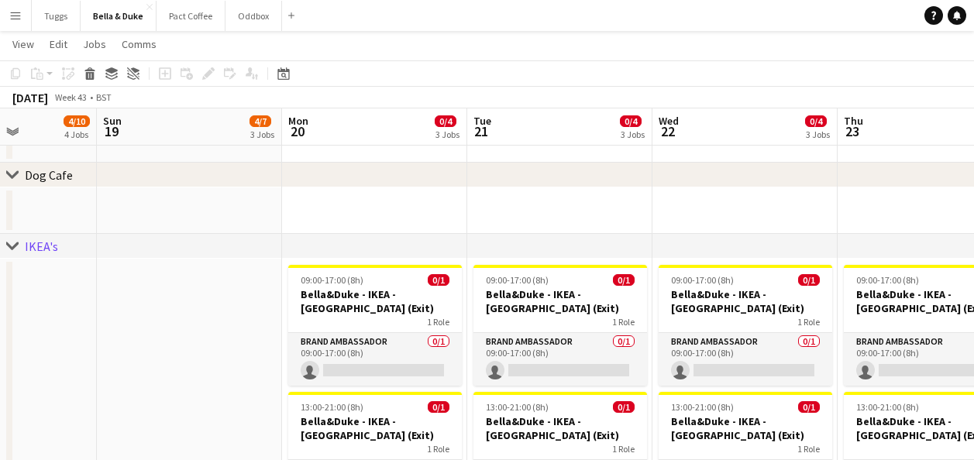
drag, startPoint x: 360, startPoint y: 196, endPoint x: 655, endPoint y: 173, distance: 295.5
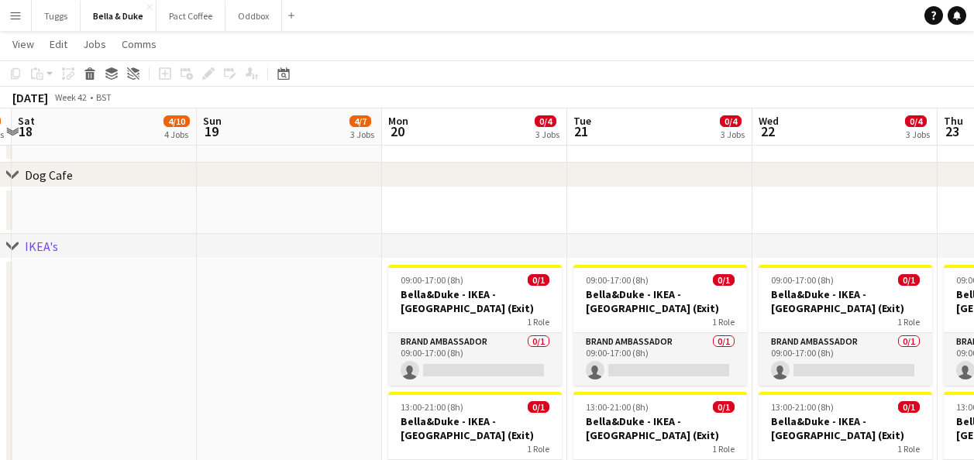
drag, startPoint x: 422, startPoint y: 189, endPoint x: 740, endPoint y: 195, distance: 317.9
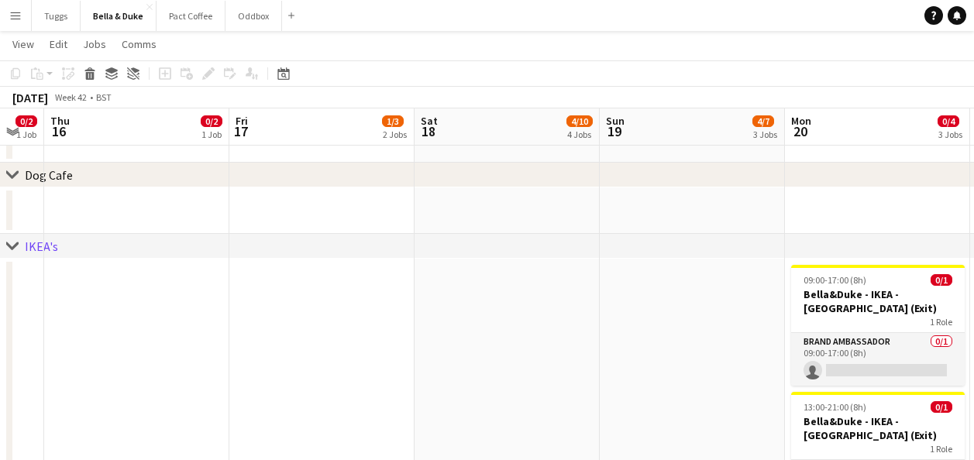
drag, startPoint x: 533, startPoint y: 193, endPoint x: 460, endPoint y: 227, distance: 79.8
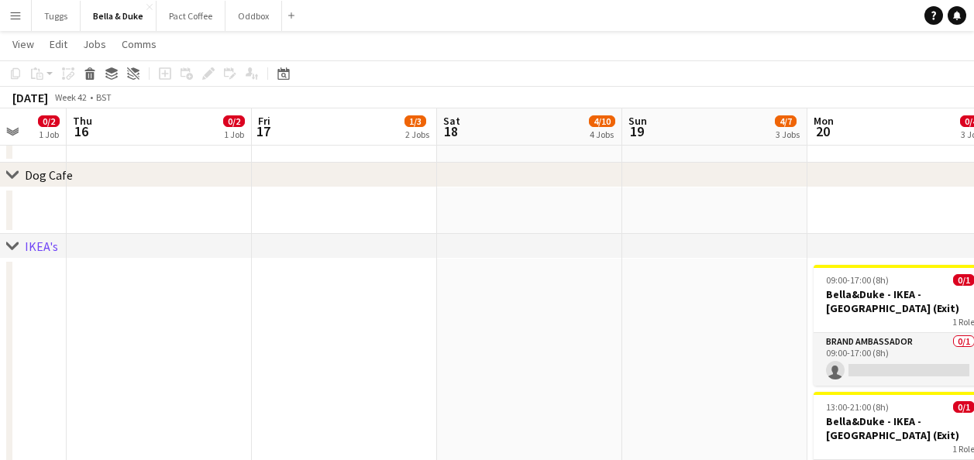
drag, startPoint x: 480, startPoint y: 230, endPoint x: 667, endPoint y: 235, distance: 187.7
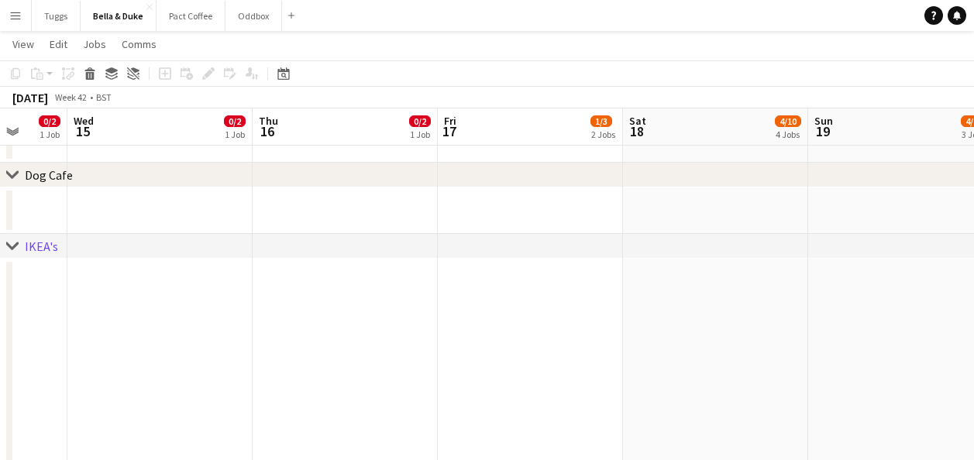
drag, startPoint x: 537, startPoint y: 240, endPoint x: 772, endPoint y: 232, distance: 235.0
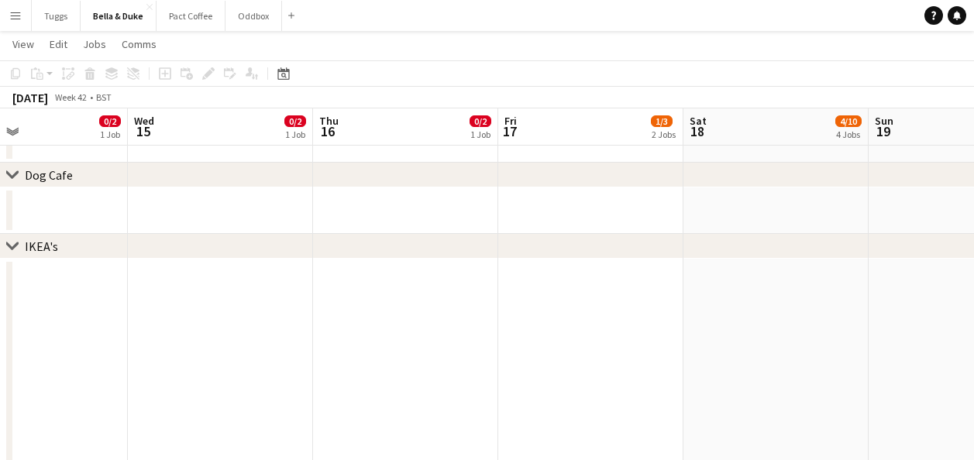
drag, startPoint x: 429, startPoint y: 210, endPoint x: 669, endPoint y: 205, distance: 240.4
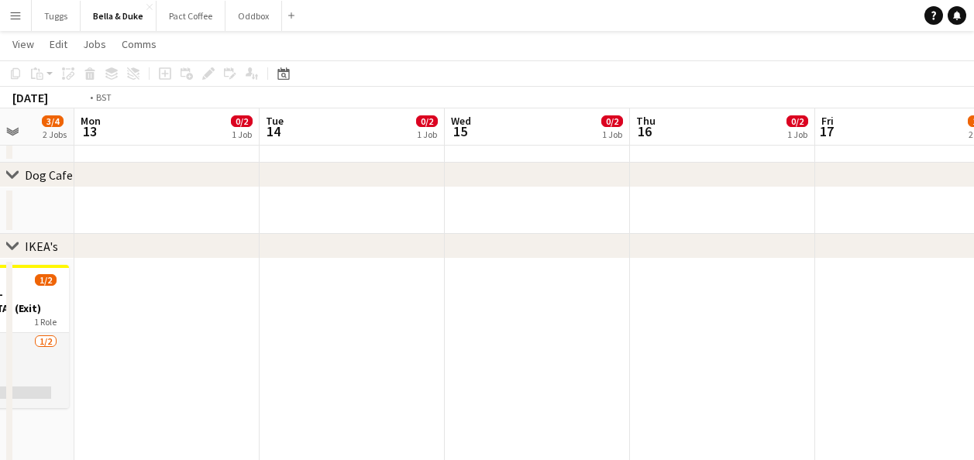
drag, startPoint x: 588, startPoint y: 207, endPoint x: 759, endPoint y: 208, distance: 170.5
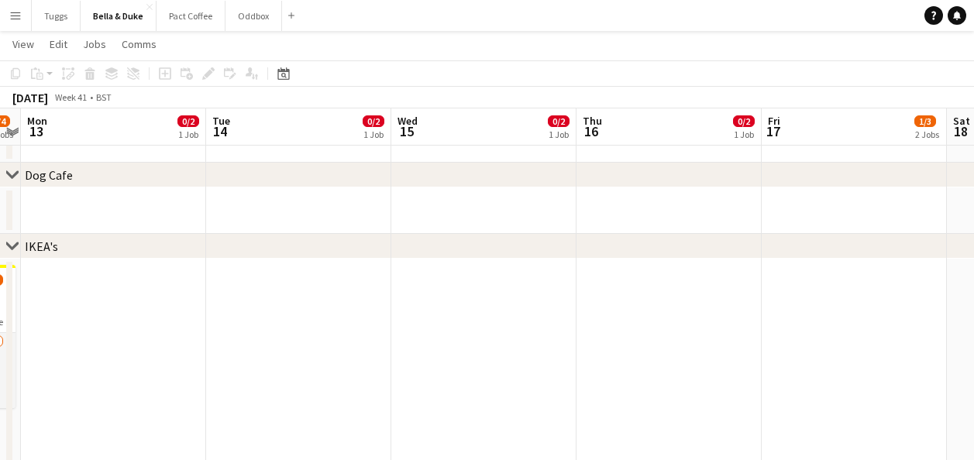
drag, startPoint x: 404, startPoint y: 215, endPoint x: 159, endPoint y: 232, distance: 245.6
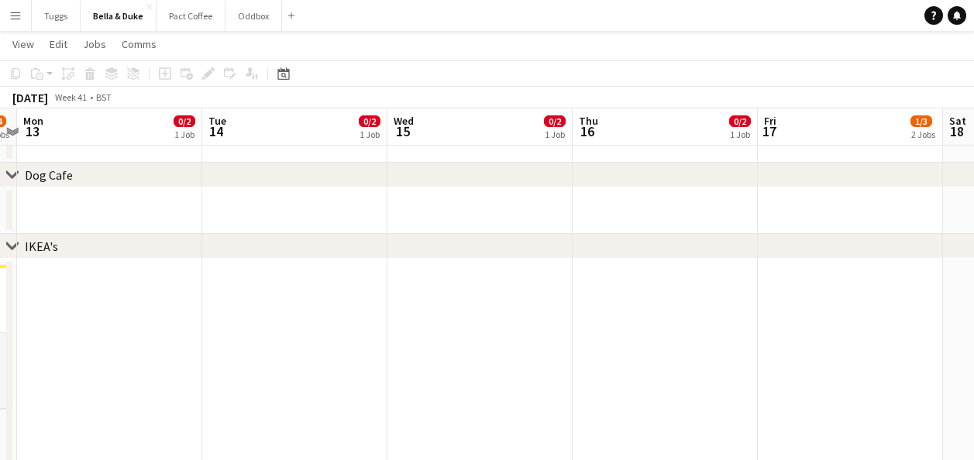
drag, startPoint x: 657, startPoint y: 185, endPoint x: 552, endPoint y: 212, distance: 108.9
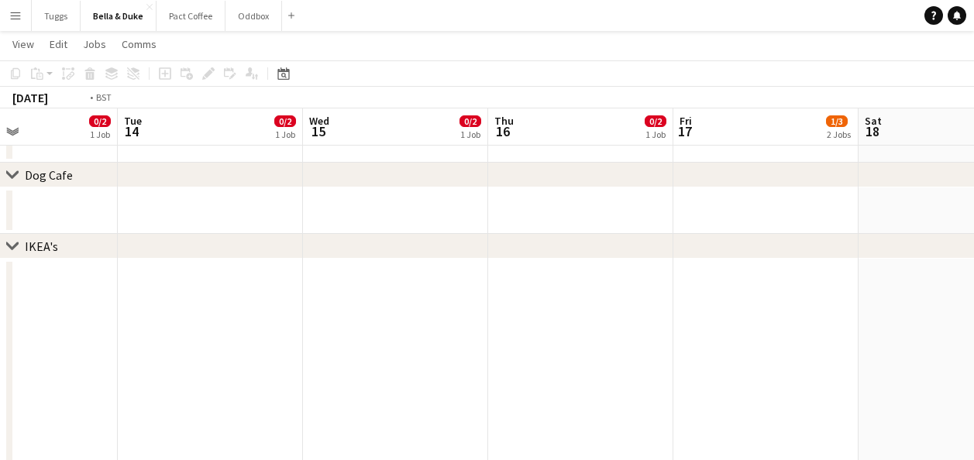
drag
